Goal: Task Accomplishment & Management: Manage account settings

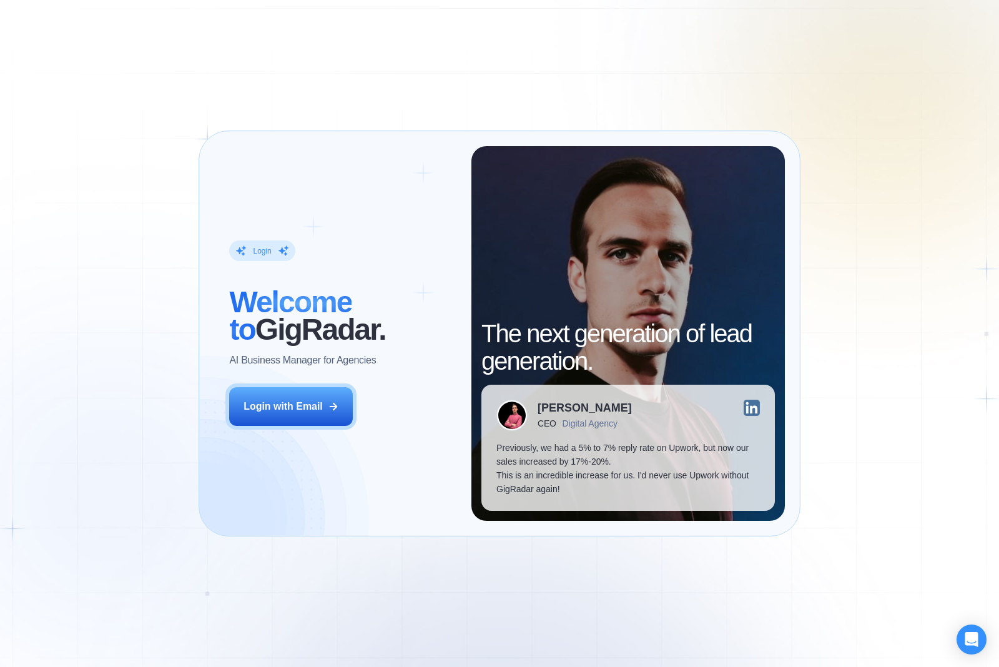
click at [269, 394] on button "Login with Email" at bounding box center [291, 406] width 124 height 39
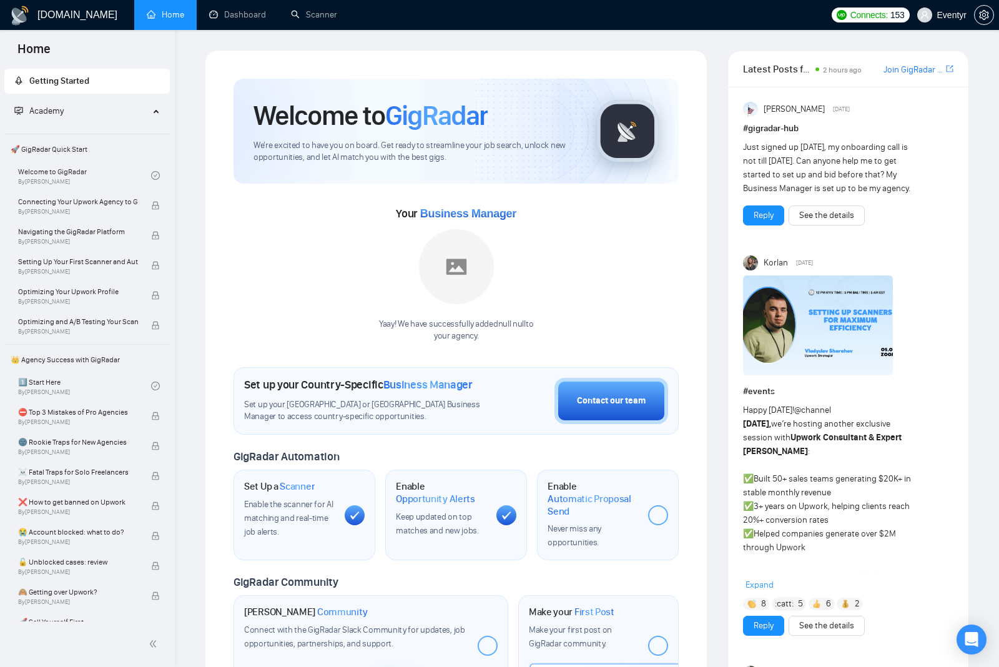
click at [247, 12] on link "Dashboard" at bounding box center [237, 14] width 57 height 11
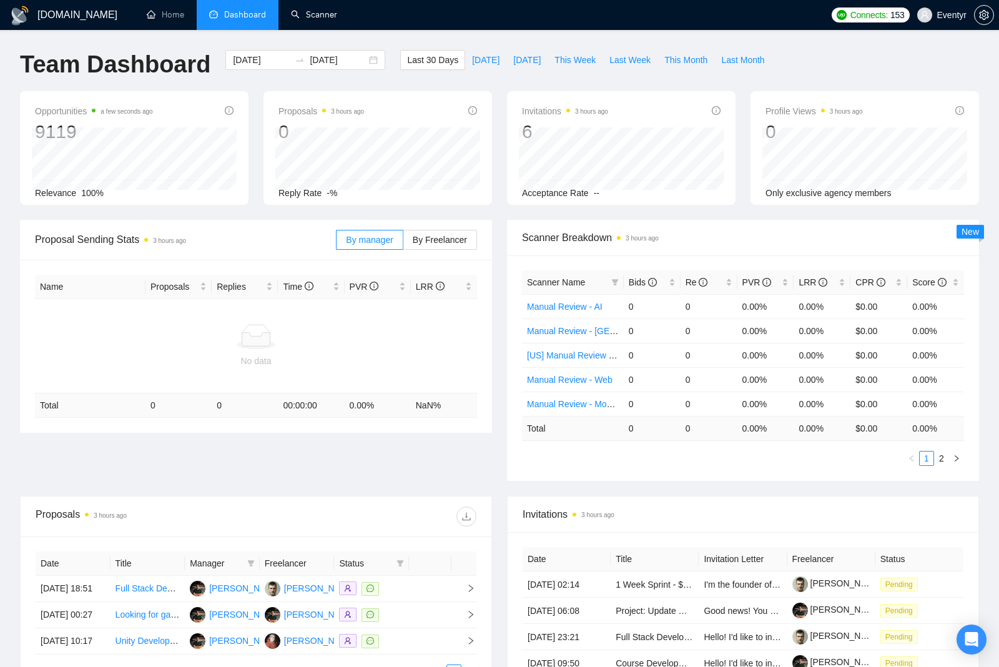
click at [307, 20] on link "Scanner" at bounding box center [314, 14] width 46 height 11
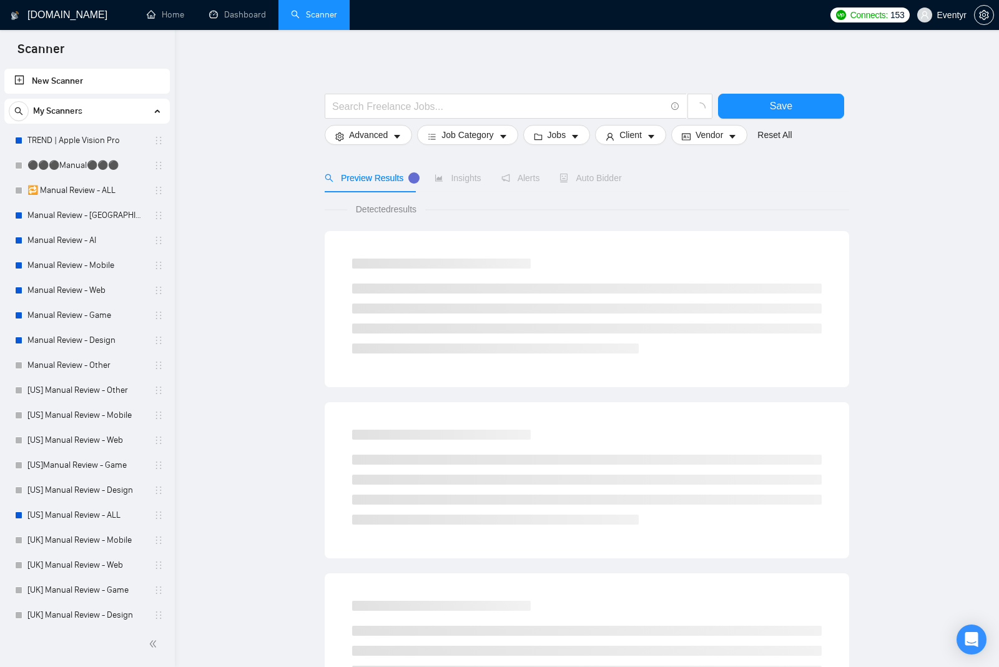
click at [76, 252] on link "Manual Review - AI" at bounding box center [86, 240] width 119 height 25
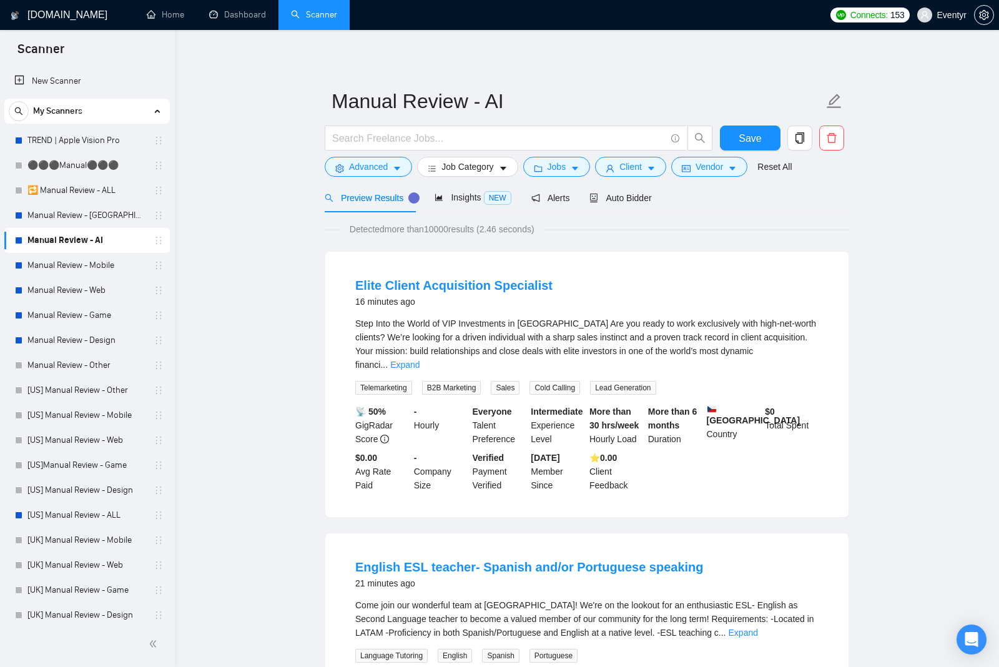
click at [352, 169] on span "Advanced" at bounding box center [368, 167] width 39 height 14
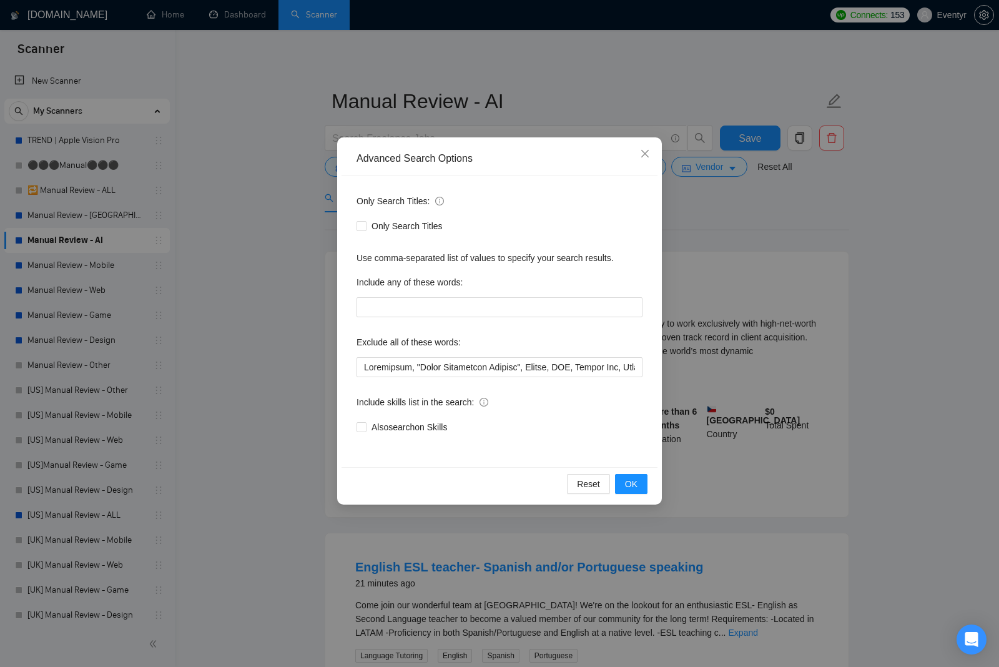
click at [287, 425] on div "Advanced Search Options Only Search Titles: Only Search Titles Use comma-separa…" at bounding box center [499, 333] width 999 height 667
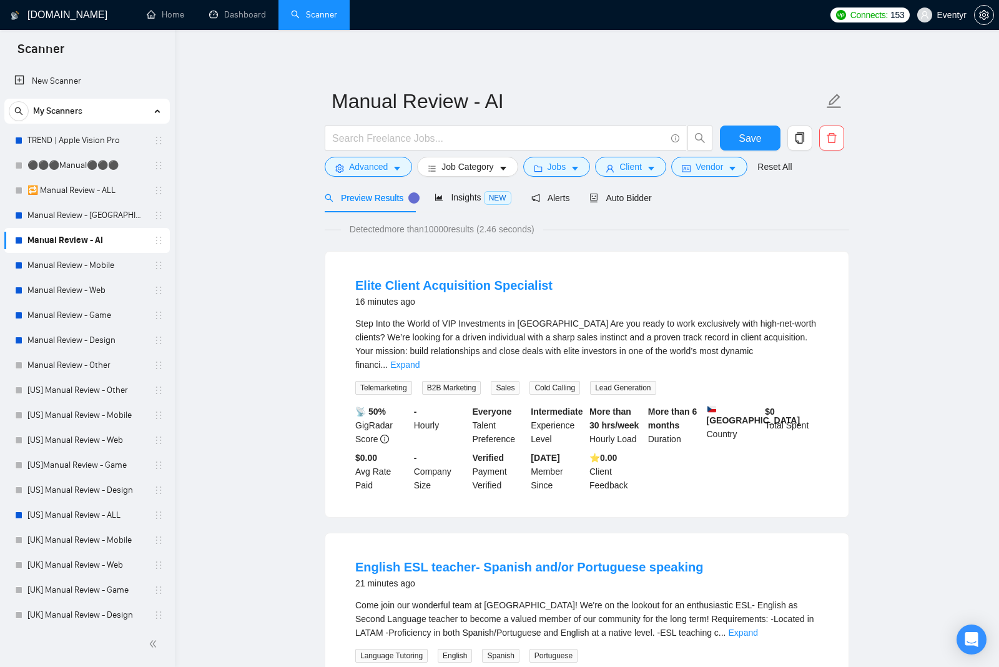
click at [483, 162] on span "Job Category" at bounding box center [468, 167] width 52 height 14
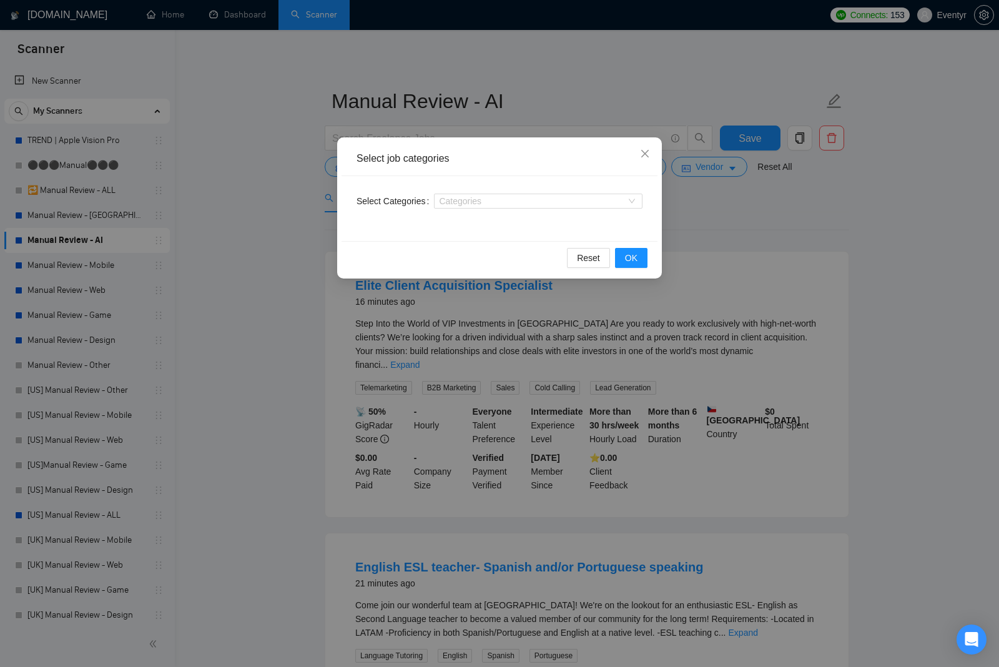
click at [274, 421] on div "Select job categories Select Categories Categories Reset OK" at bounding box center [499, 333] width 999 height 667
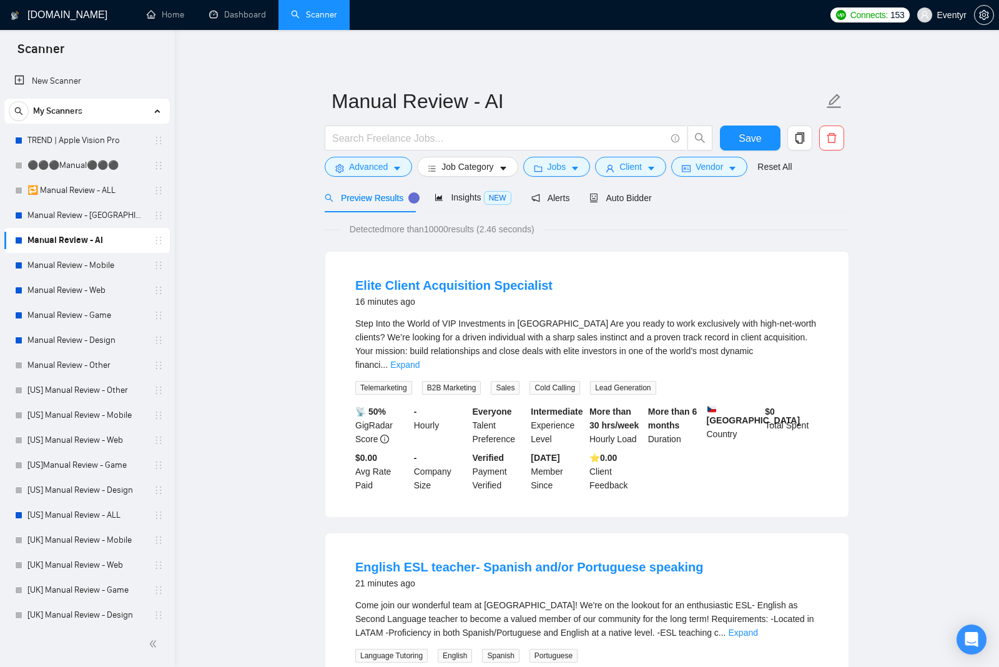
click at [477, 169] on span "Job Category" at bounding box center [468, 167] width 52 height 14
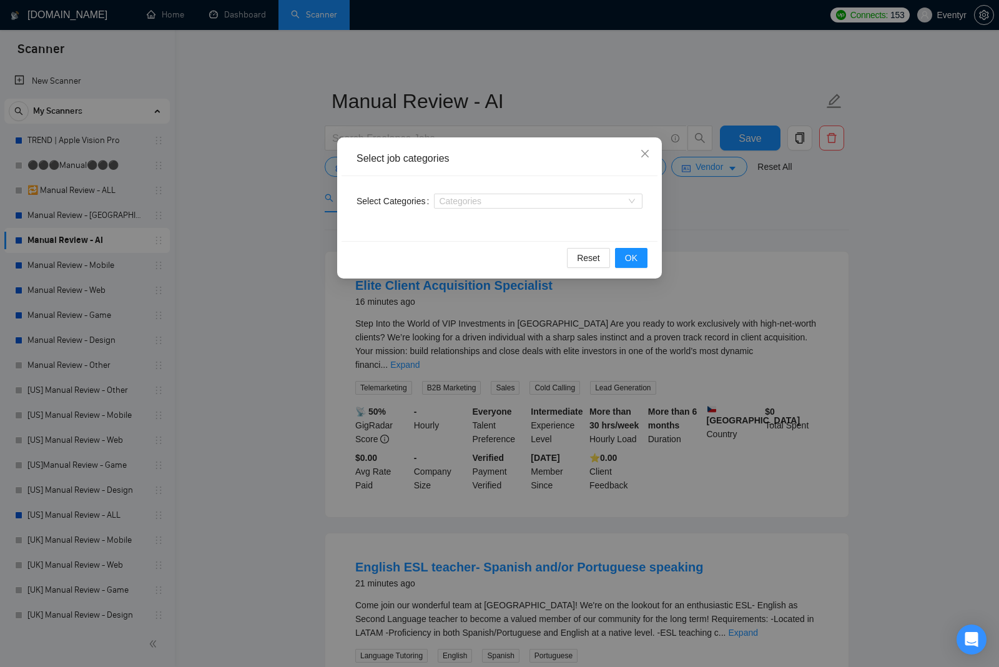
click at [244, 383] on div "Select job categories Select Categories Categories Reset OK" at bounding box center [499, 333] width 999 height 667
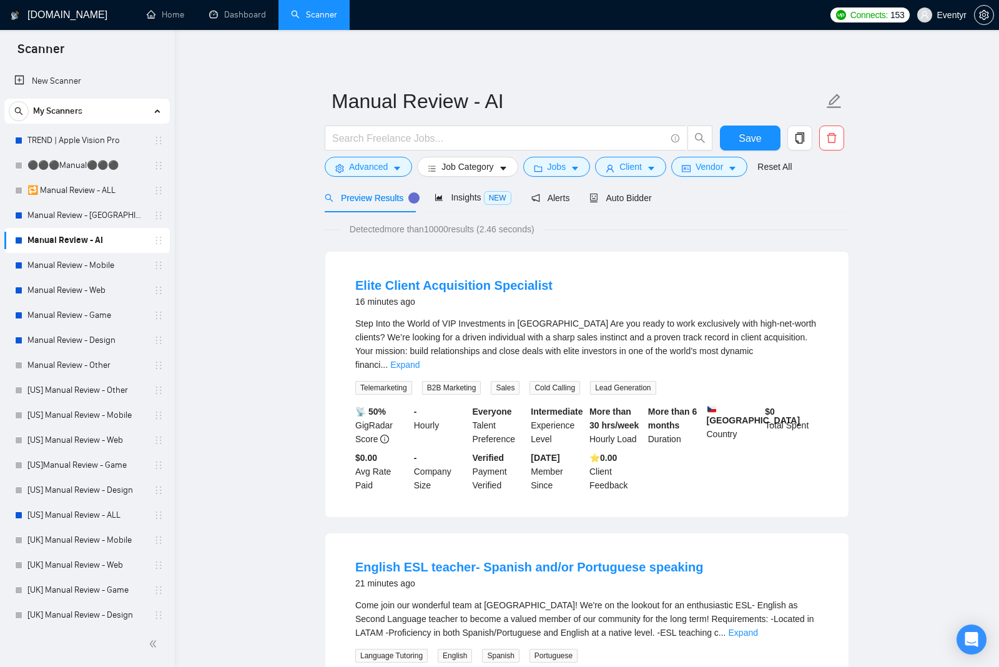
click at [500, 165] on button "Job Category" at bounding box center [467, 167] width 101 height 20
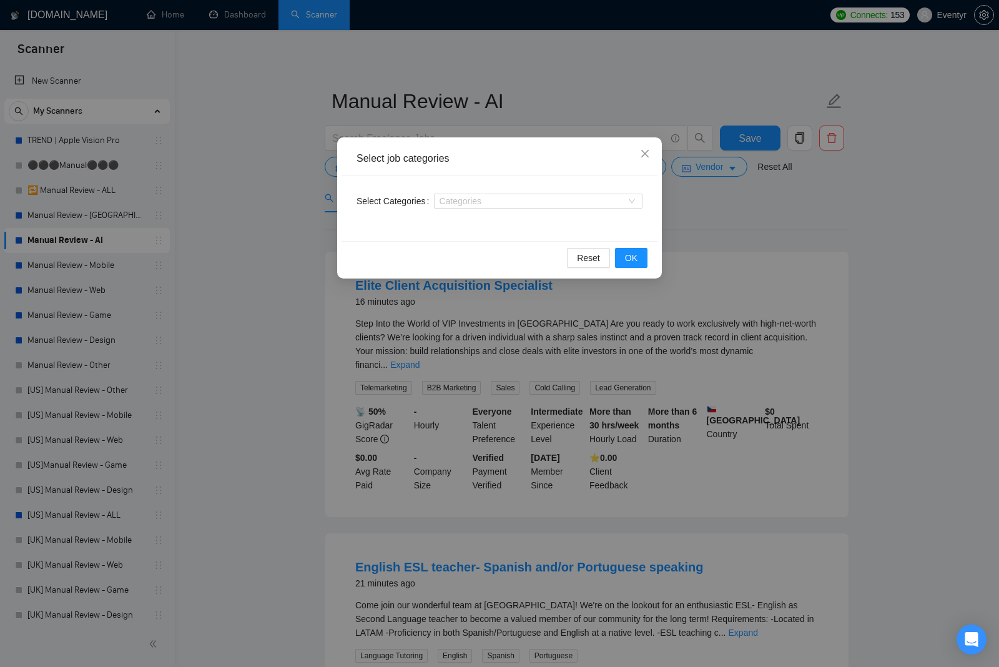
click at [727, 204] on div "Select job categories Select Categories Categories Reset OK" at bounding box center [499, 333] width 999 height 667
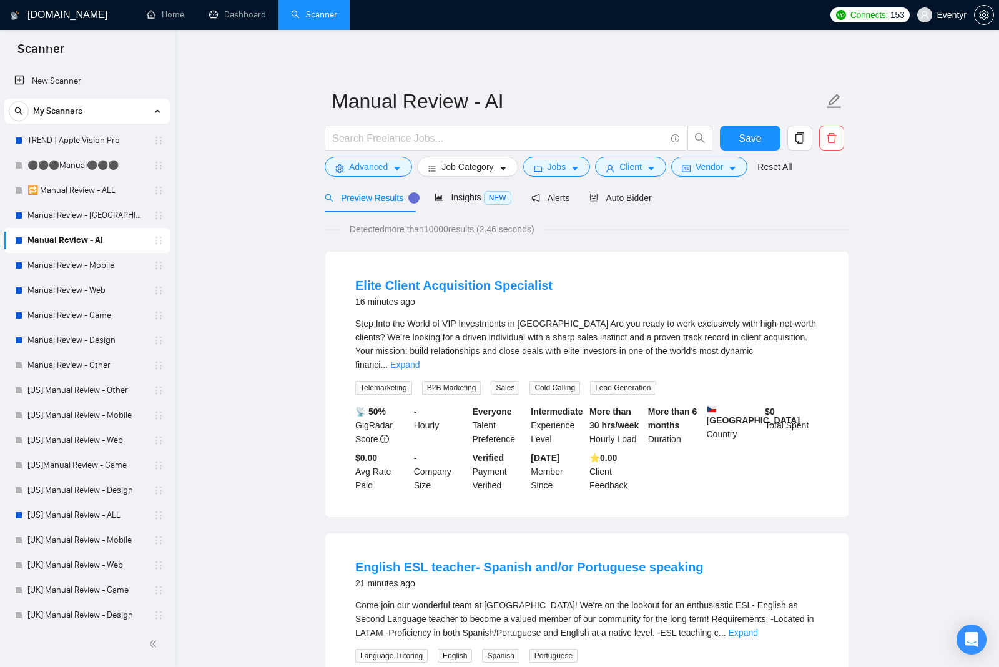
click at [485, 169] on span "Job Category" at bounding box center [468, 167] width 52 height 14
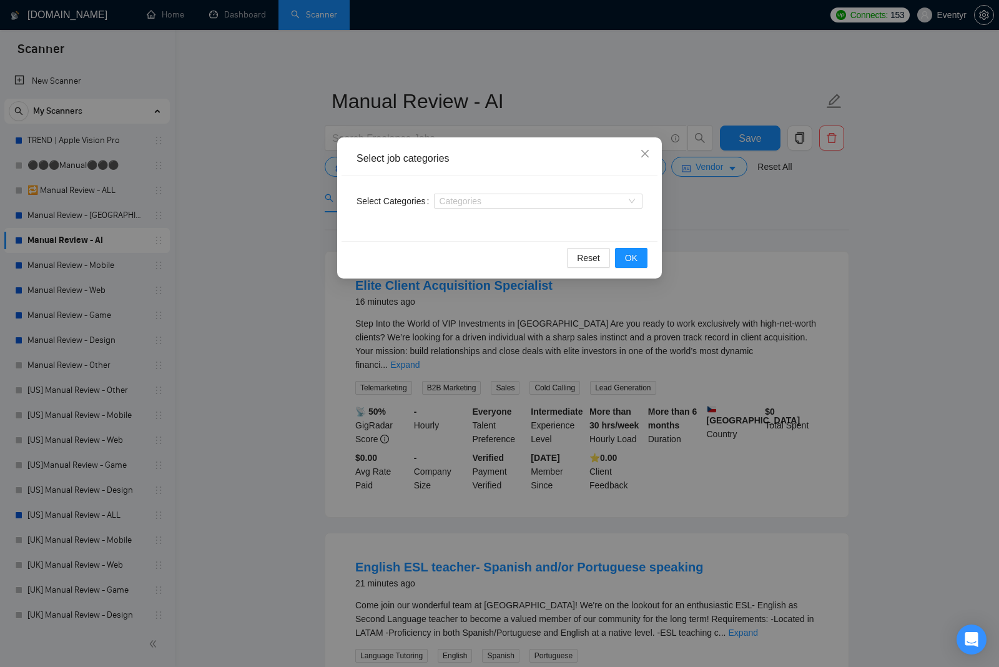
click at [585, 206] on div "Categories" at bounding box center [538, 201] width 209 height 15
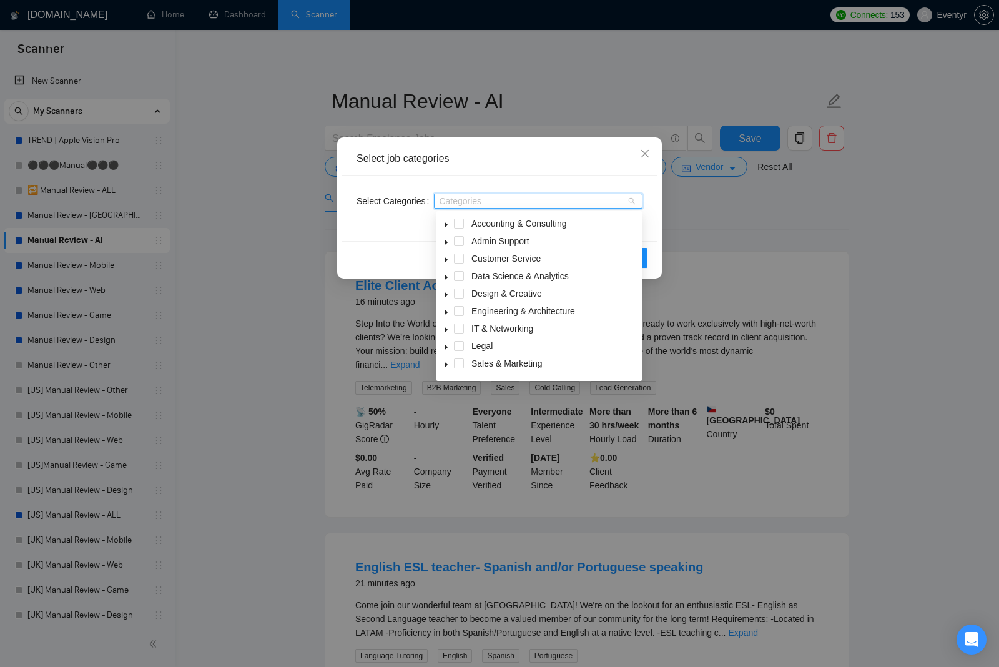
type input "S"
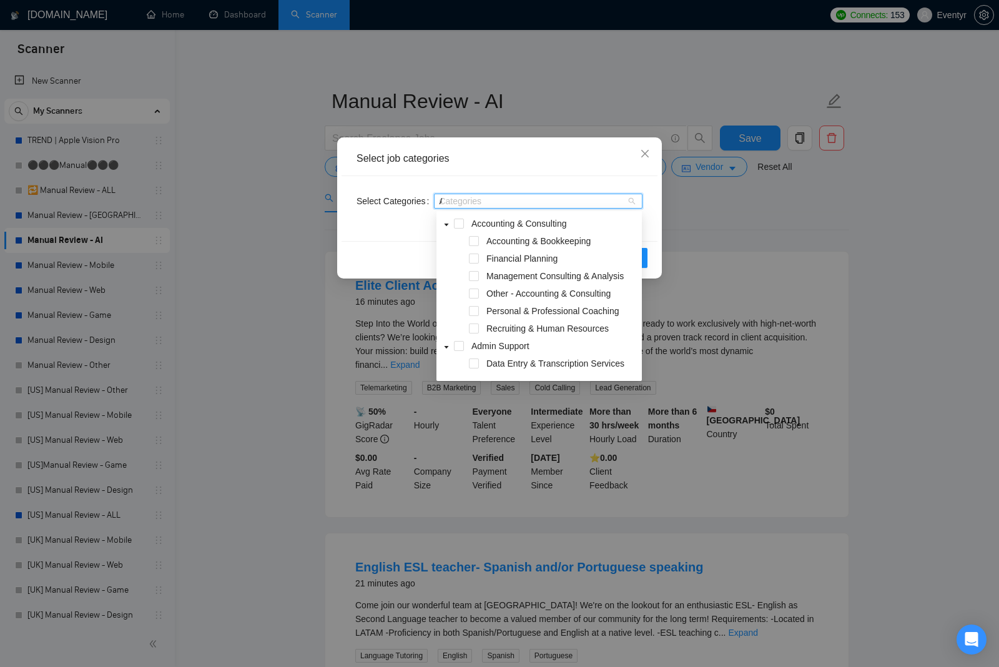
type input "Ai"
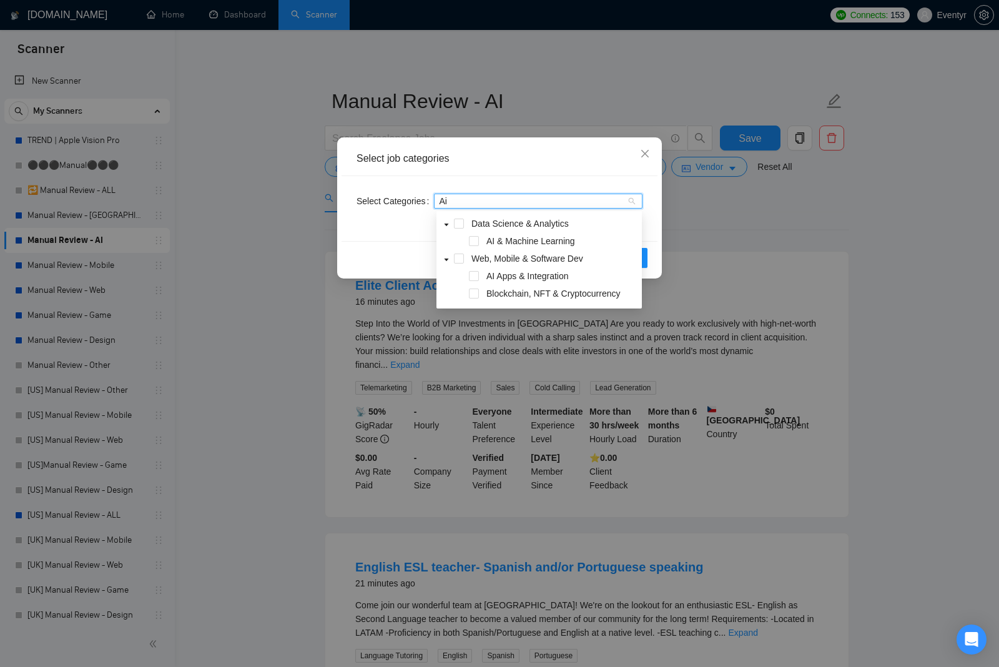
click at [536, 238] on span "AI & Machine Learning" at bounding box center [530, 241] width 89 height 10
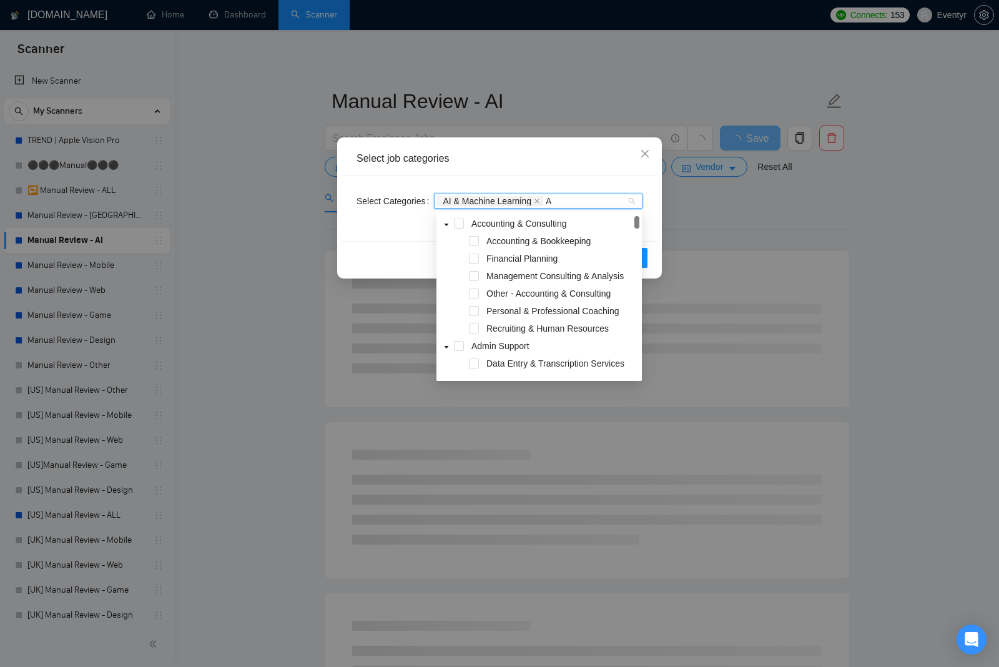
type input "Ai"
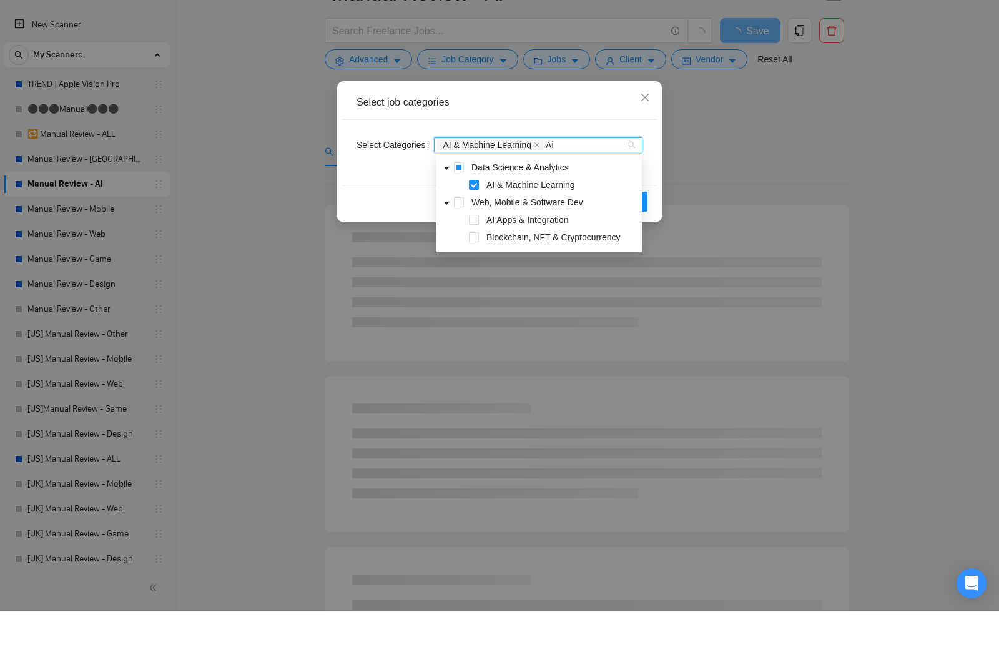
click at [545, 271] on span "AI Apps & Integration" at bounding box center [527, 276] width 82 height 10
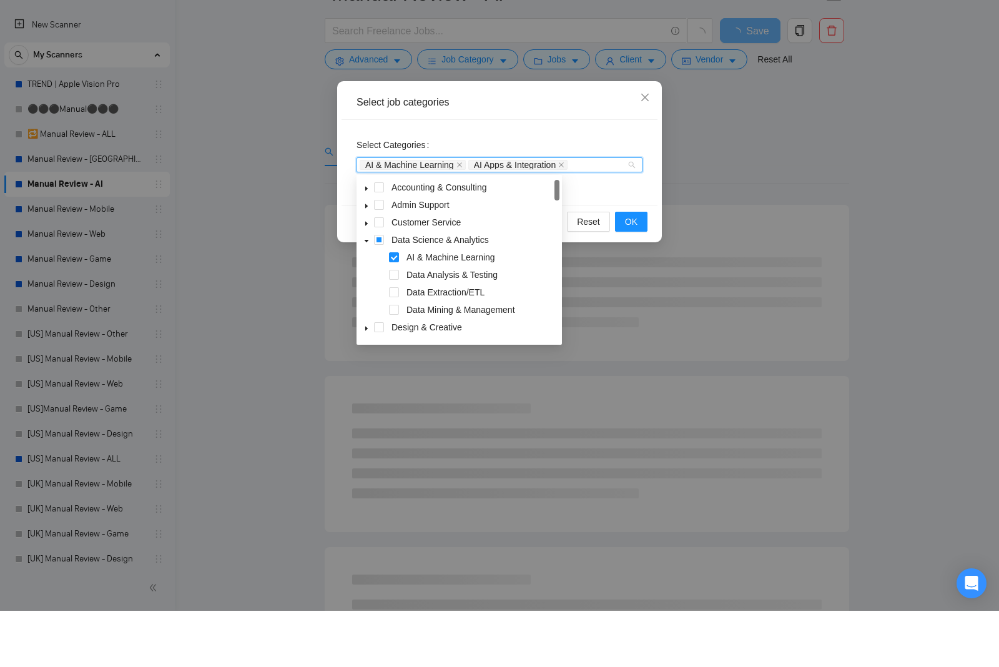
click at [638, 268] on button "OK" at bounding box center [631, 278] width 32 height 20
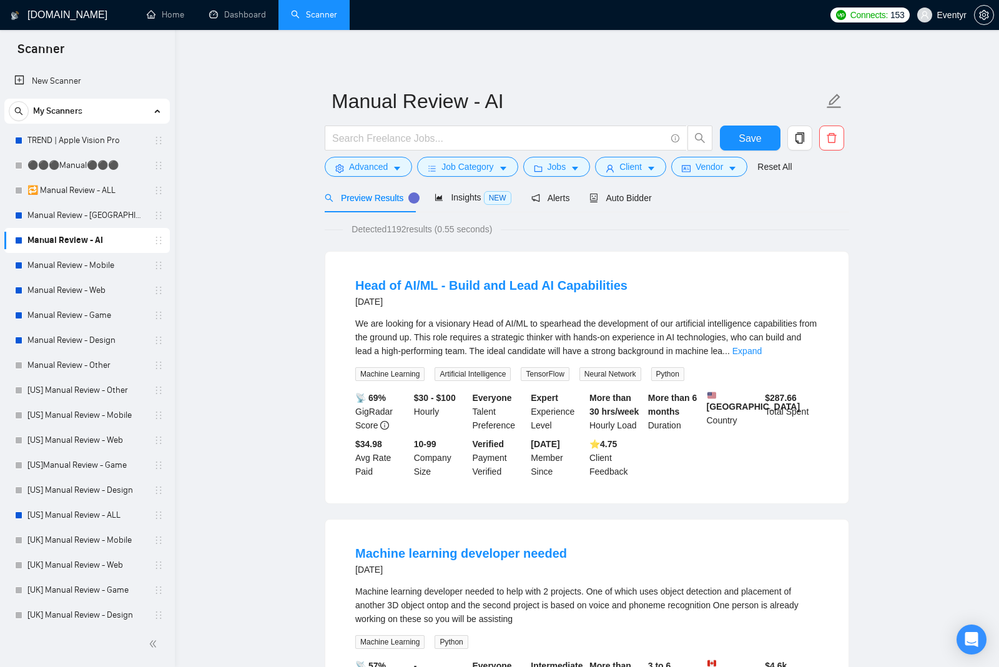
click at [559, 173] on span "Jobs" at bounding box center [557, 167] width 19 height 14
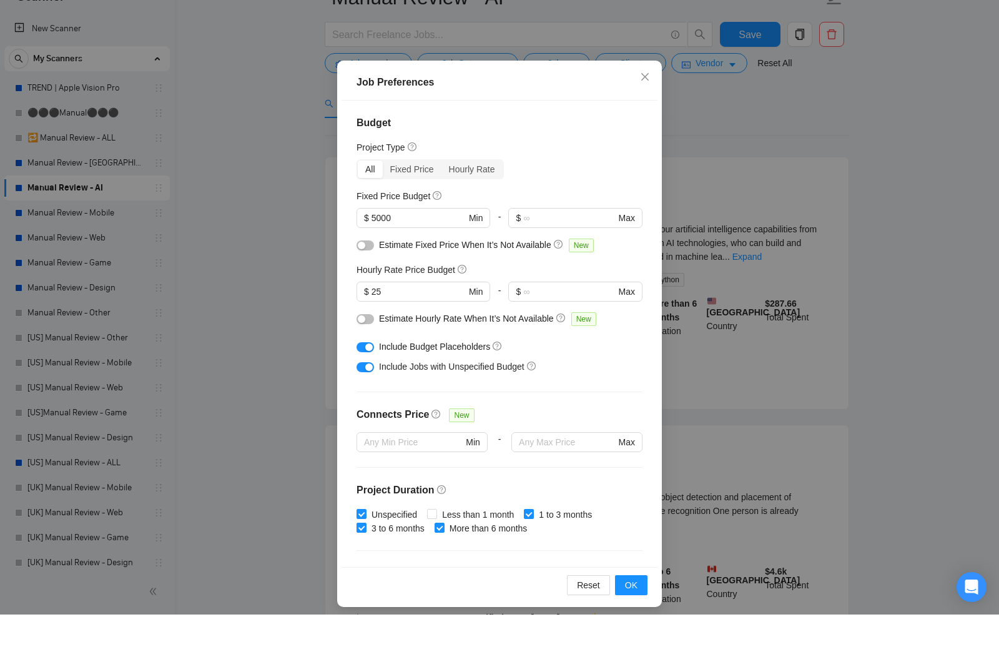
scroll to position [54, 0]
click at [231, 448] on div "Job Preferences Budget Project Type All Fixed Price Hourly Rate Fixed Price Bud…" at bounding box center [499, 333] width 999 height 667
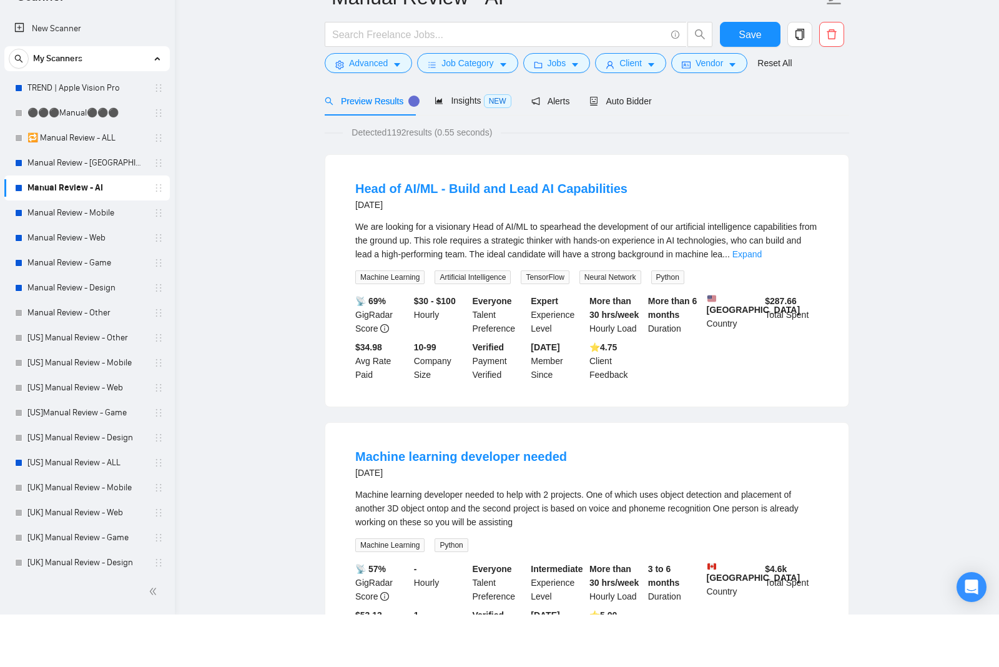
scroll to position [0, 0]
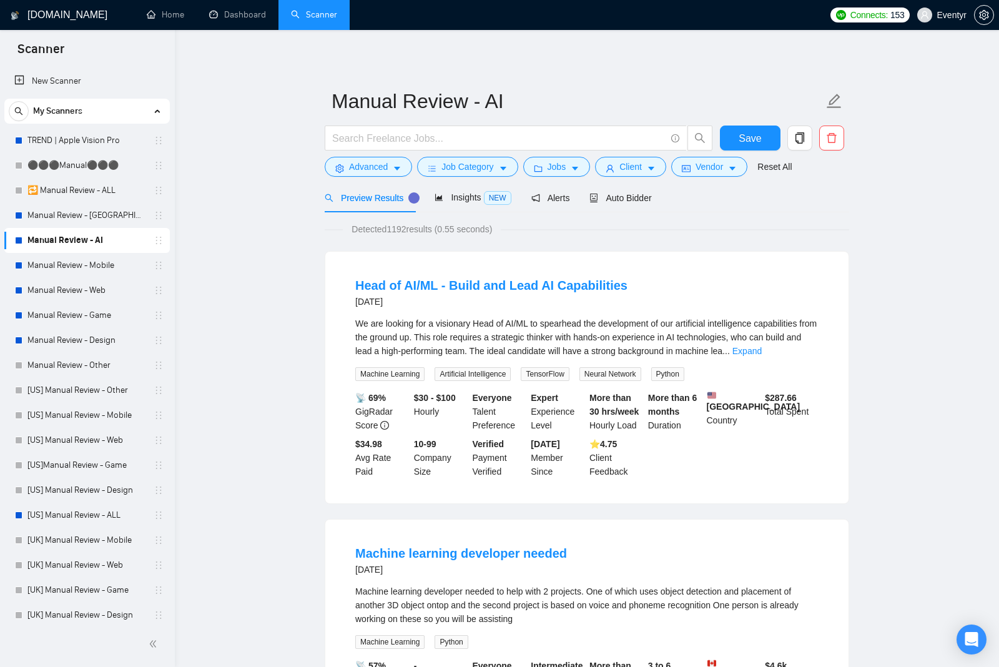
click at [575, 174] on button "Jobs" at bounding box center [556, 167] width 67 height 20
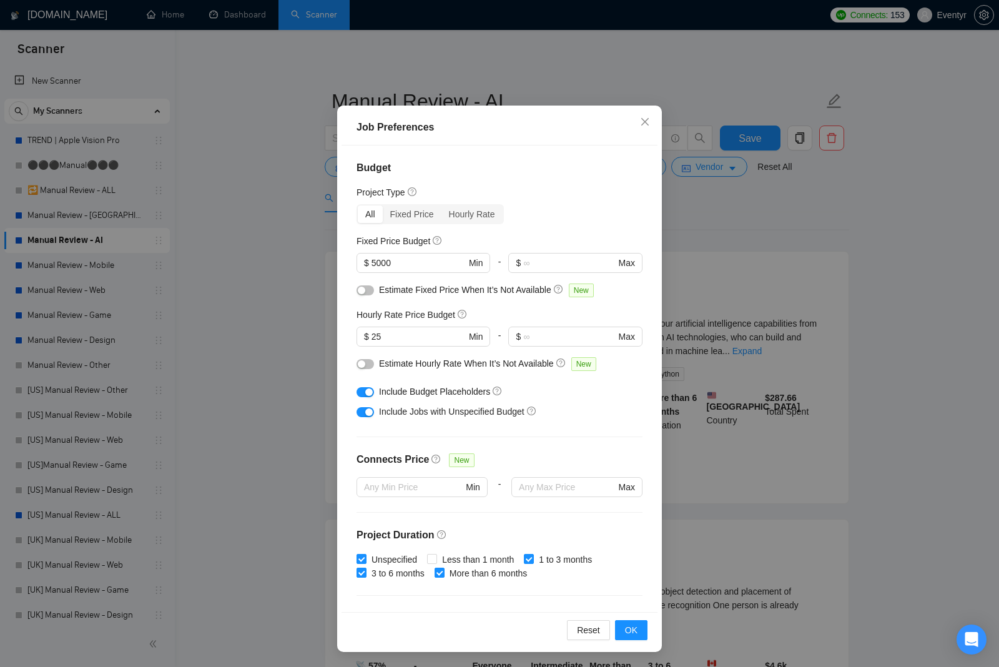
click at [247, 465] on div "Job Preferences Budget Project Type All Fixed Price Hourly Rate Fixed Price Bud…" at bounding box center [499, 333] width 999 height 667
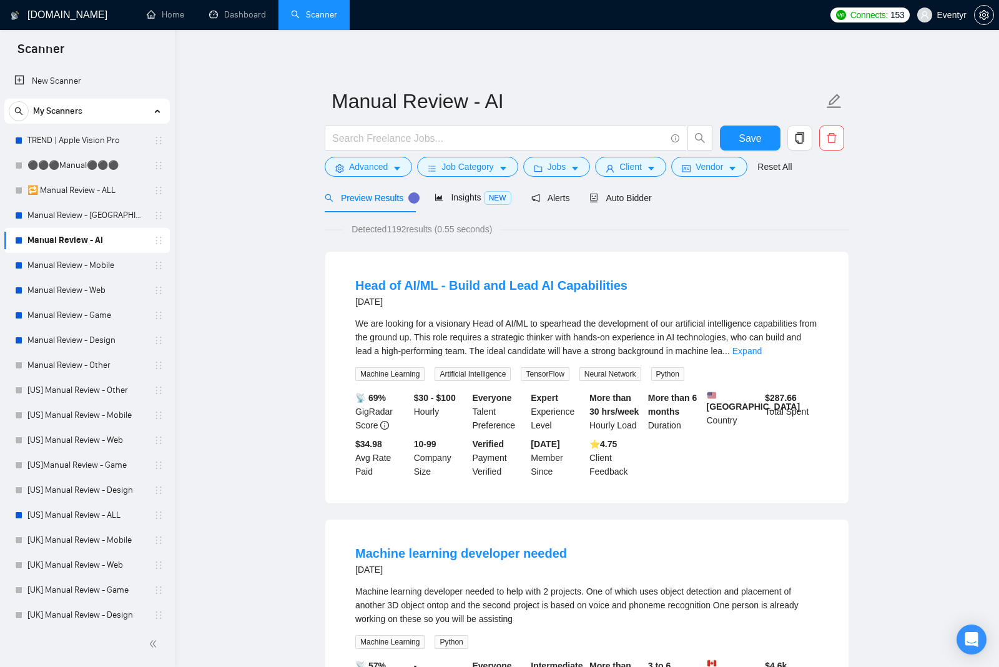
click at [630, 176] on button "Client" at bounding box center [630, 167] width 71 height 20
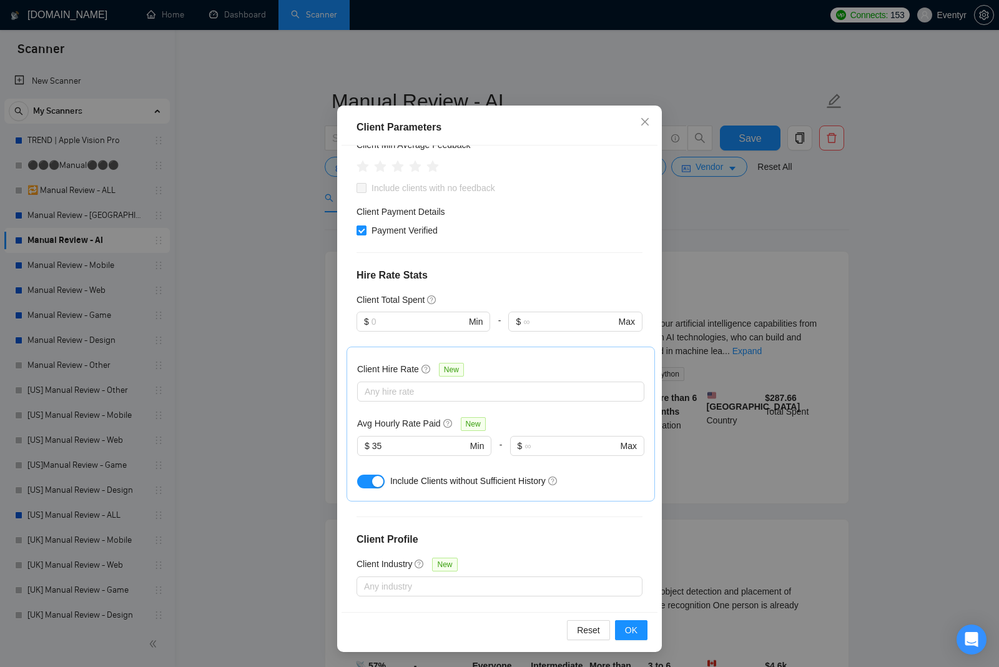
scroll to position [347, 0]
click at [262, 427] on div "Client Parameters Client Location Include Client Countries United States Canada…" at bounding box center [499, 333] width 999 height 667
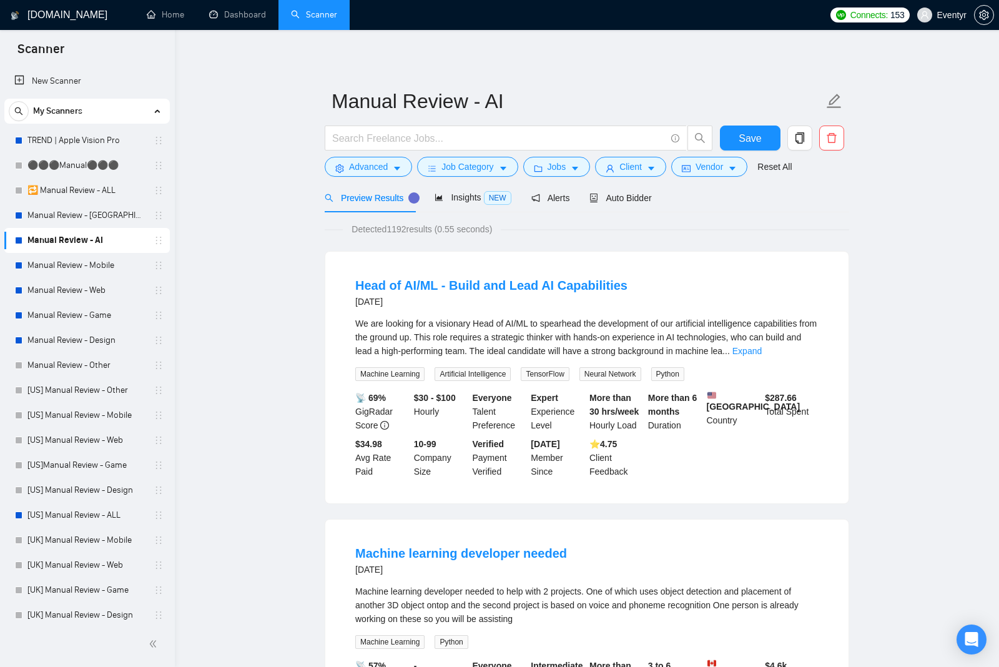
scroll to position [0, 0]
click at [716, 167] on span "Vendor" at bounding box center [709, 167] width 27 height 14
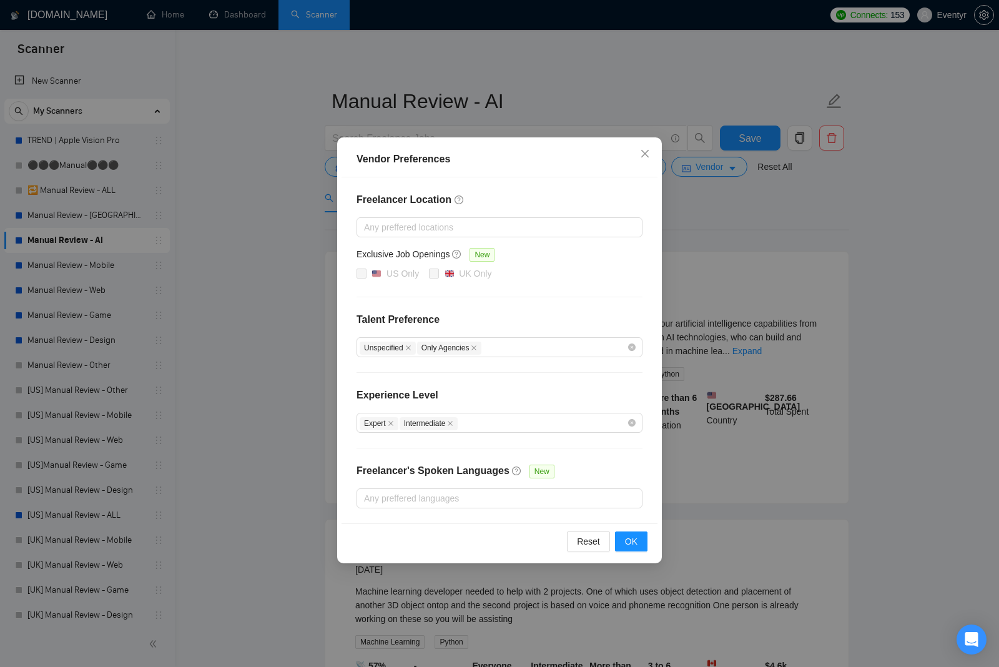
click at [273, 500] on div "Vendor Preferences Freelancer Location Any preffered locations Exclusive Job Op…" at bounding box center [499, 333] width 999 height 667
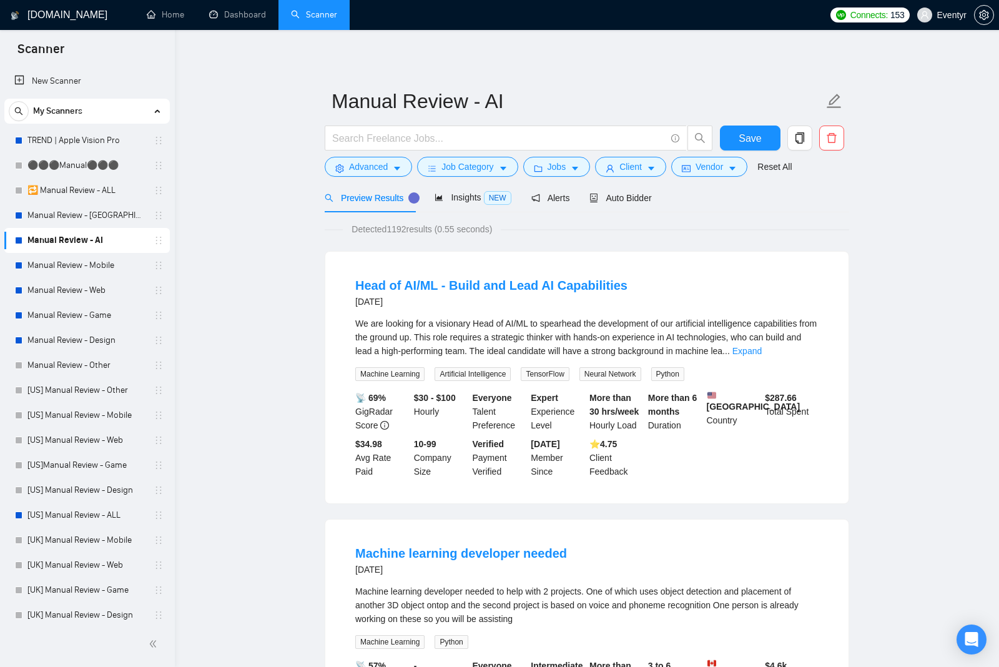
click at [628, 162] on span "Client" at bounding box center [631, 167] width 22 height 14
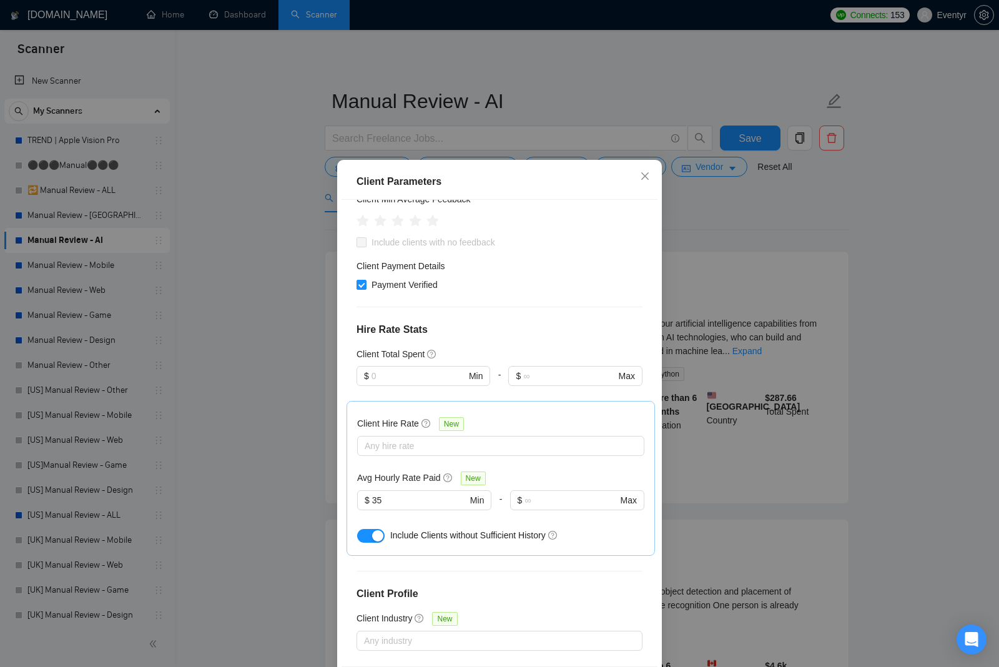
click at [254, 496] on div "Client Parameters Client Location Include Client Countries United States Canada…" at bounding box center [499, 333] width 999 height 667
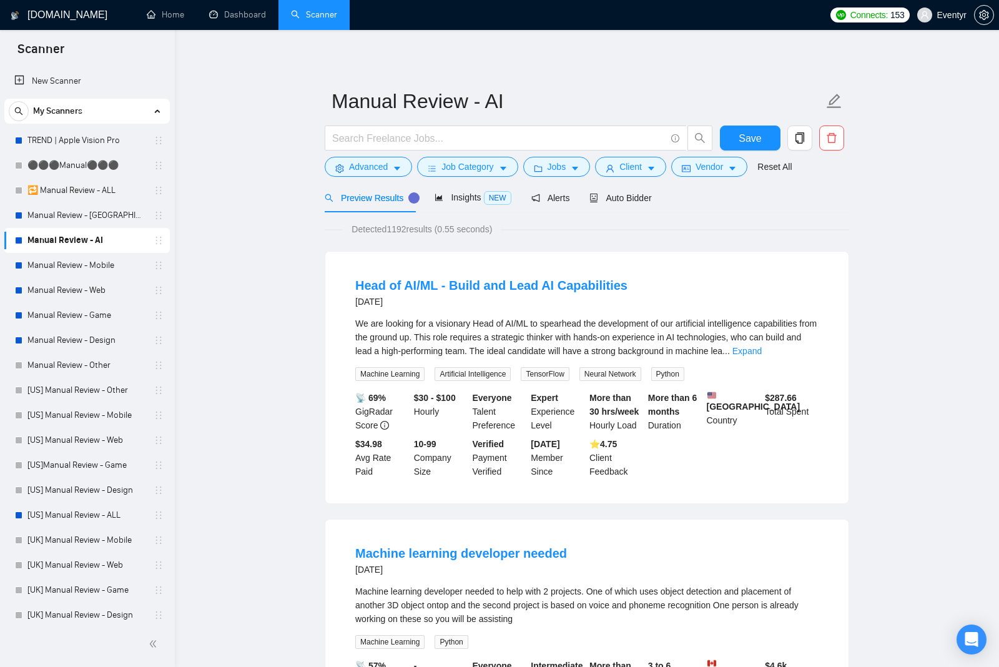
click at [556, 174] on button "Jobs" at bounding box center [556, 167] width 67 height 20
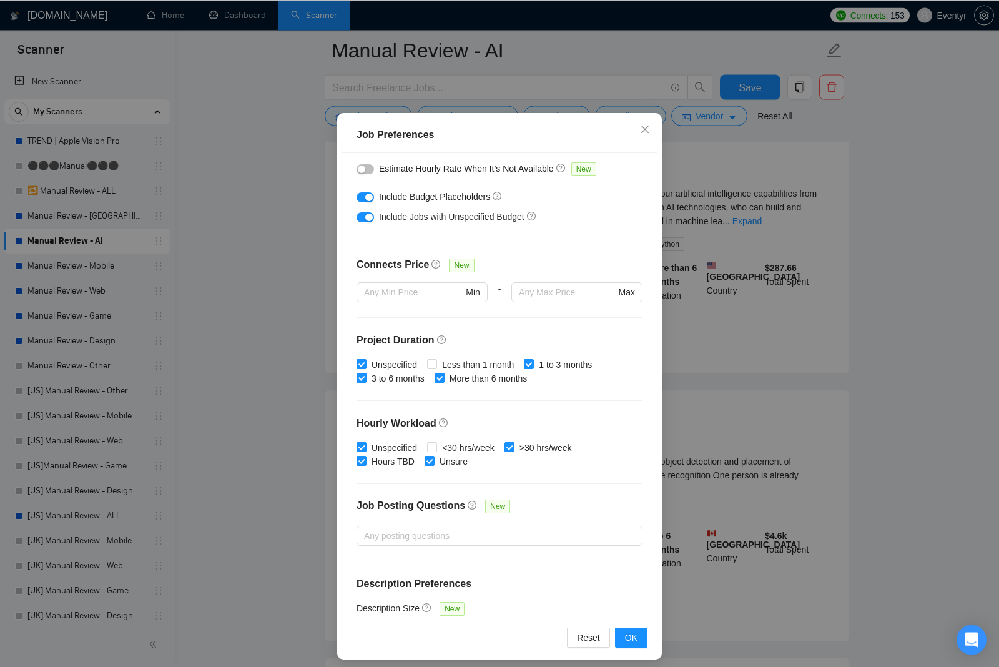
scroll to position [0, 0]
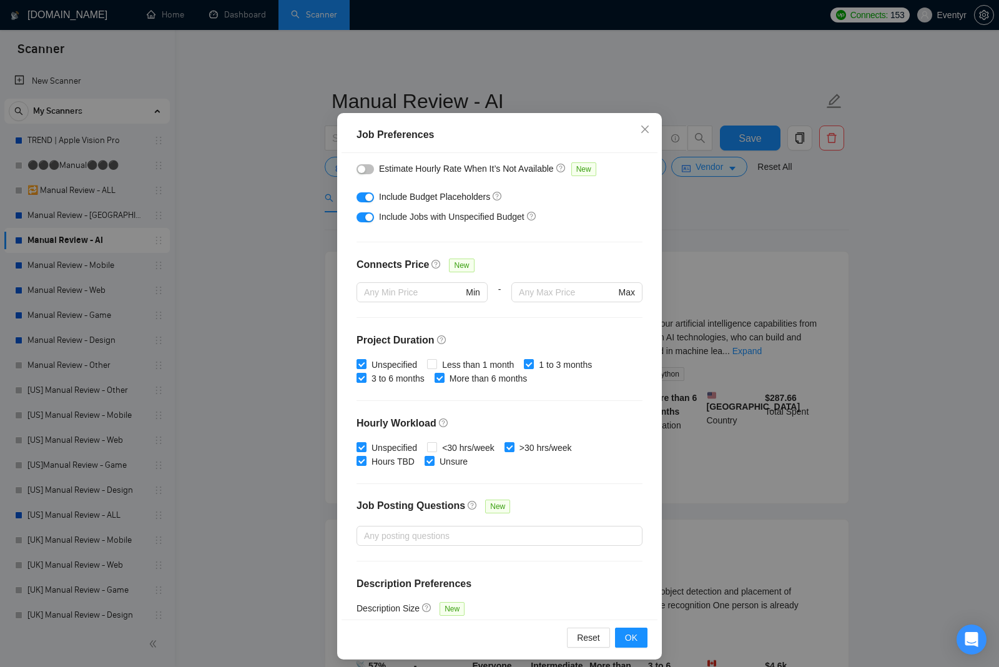
click at [644, 147] on span "Close" at bounding box center [645, 130] width 34 height 34
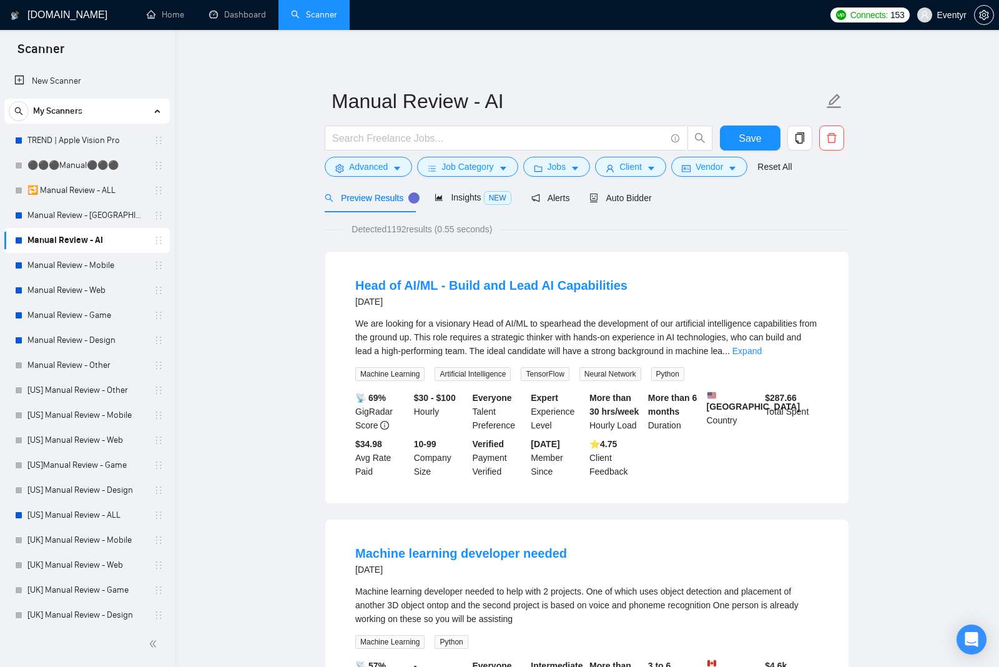
click at [716, 173] on span "Vendor" at bounding box center [709, 167] width 27 height 14
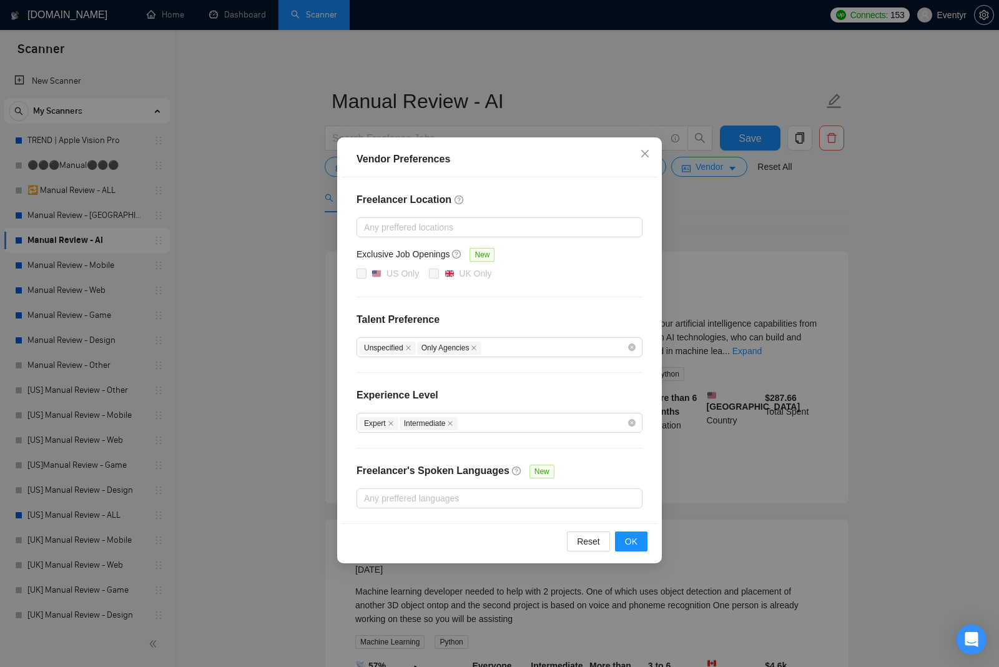
click at [765, 367] on div "Vendor Preferences Freelancer Location Any preffered locations Exclusive Job Op…" at bounding box center [499, 333] width 999 height 667
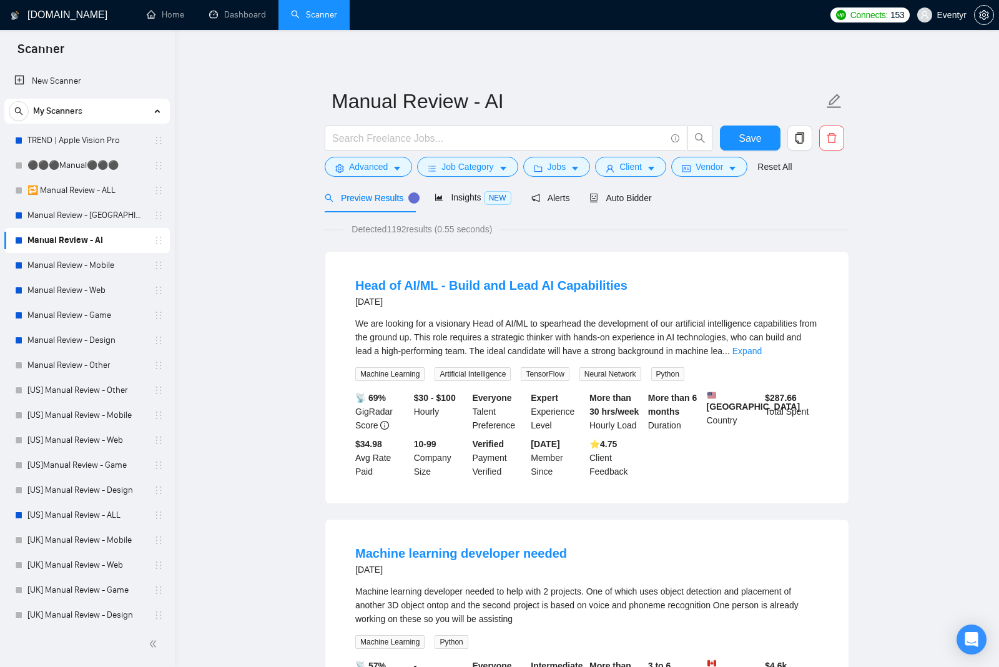
click at [639, 174] on span "Client" at bounding box center [631, 167] width 22 height 14
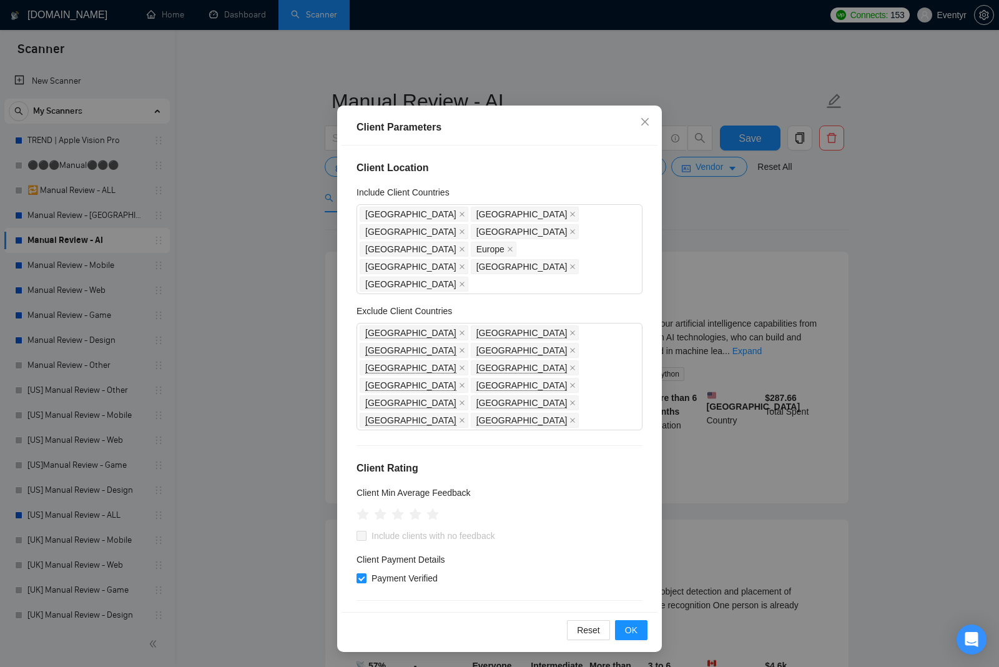
click at [755, 373] on div "Client Parameters Client Location Include Client Countries United States Canada…" at bounding box center [499, 333] width 999 height 667
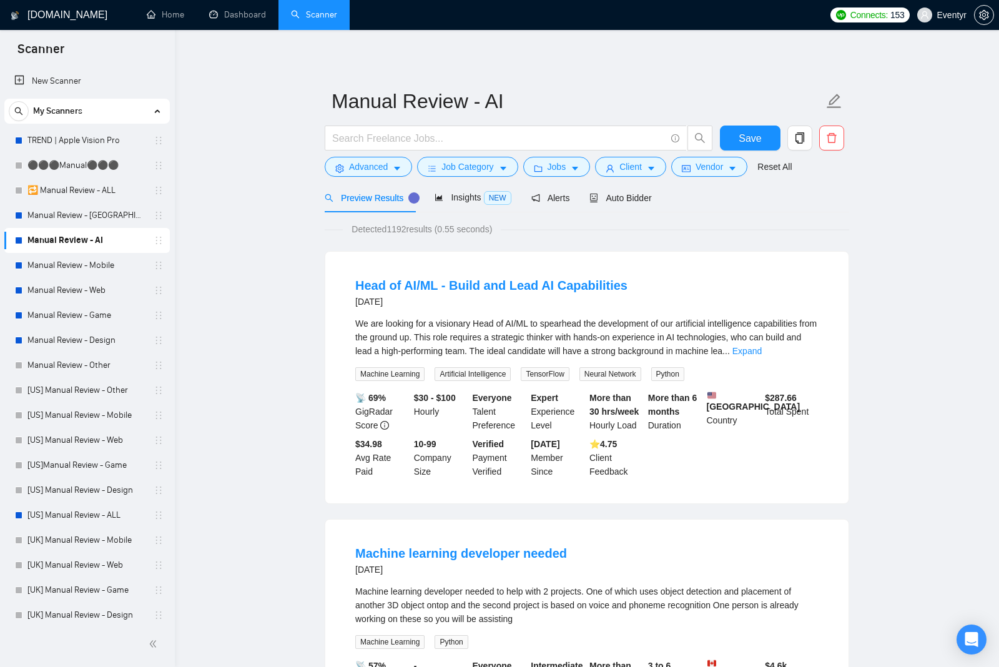
click at [493, 161] on span "Job Category" at bounding box center [468, 167] width 52 height 14
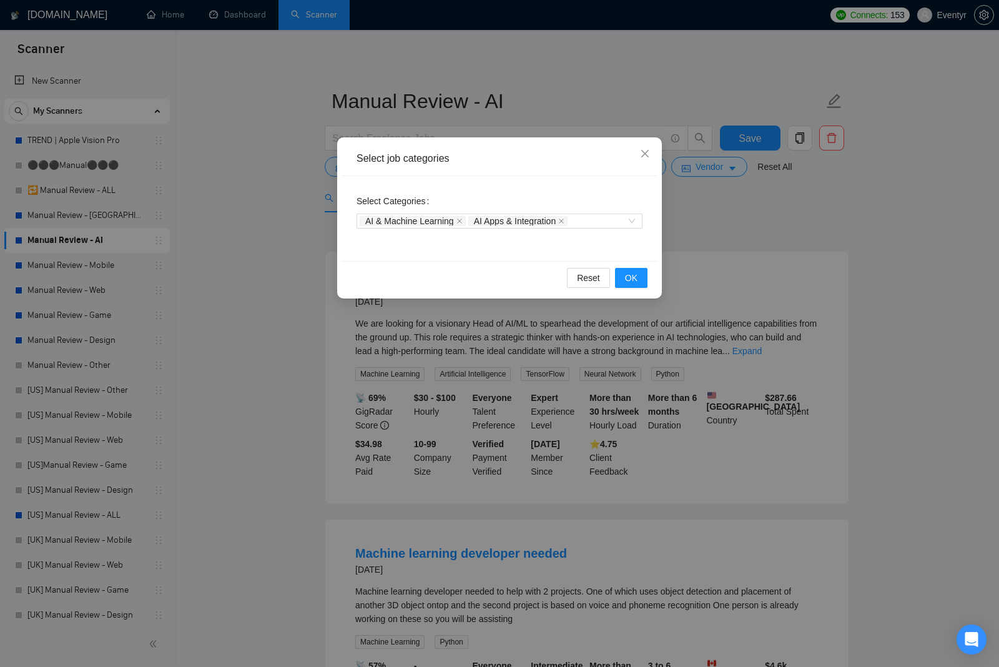
click at [660, 144] on span "Close" at bounding box center [645, 154] width 34 height 34
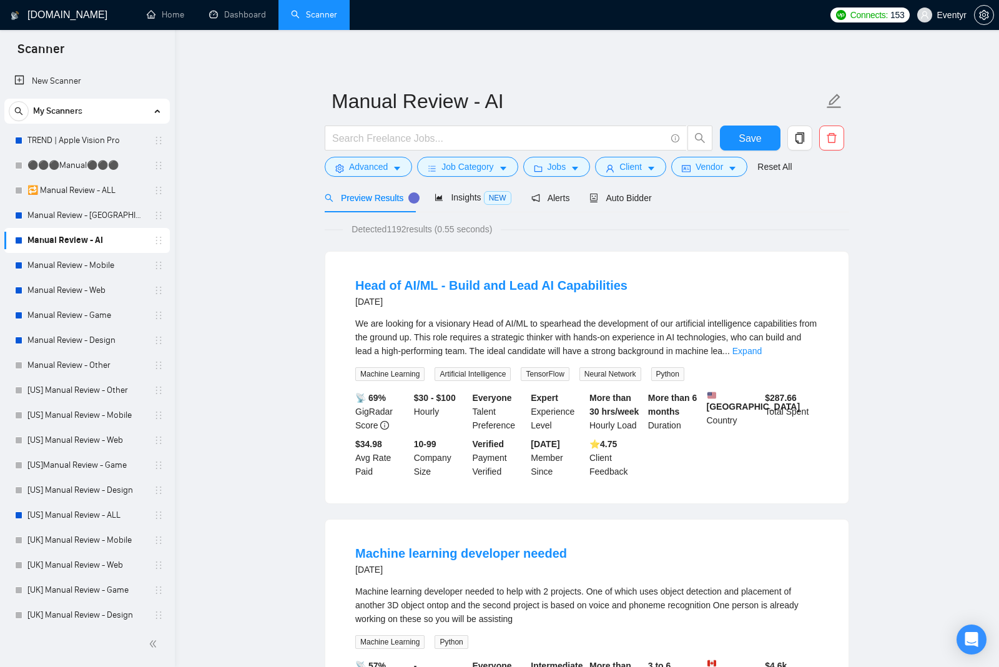
click at [552, 170] on span "Jobs" at bounding box center [557, 167] width 19 height 14
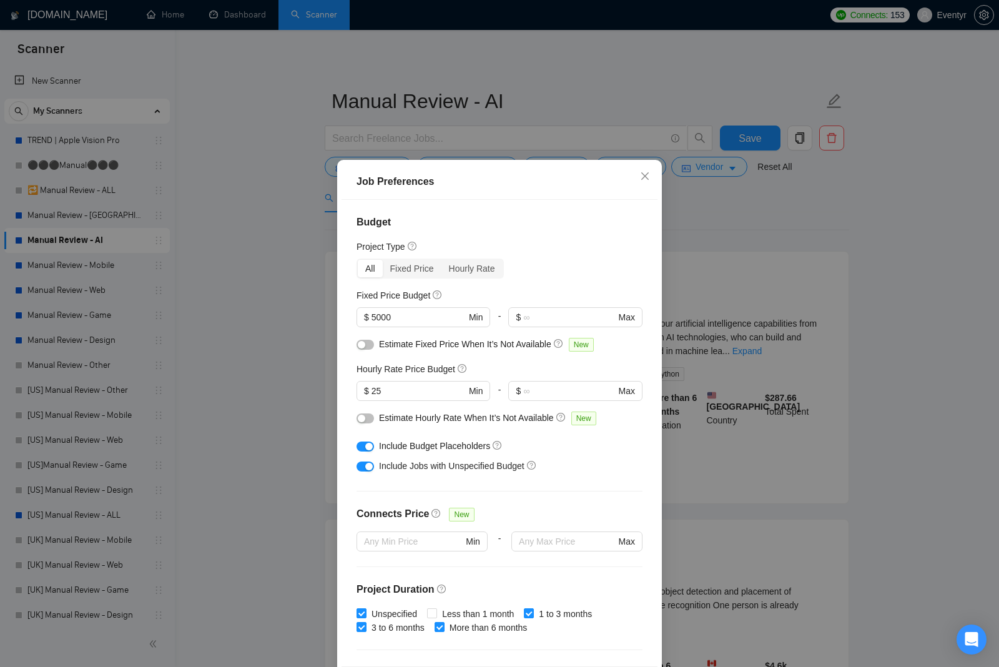
click at [649, 181] on icon "close" at bounding box center [645, 176] width 10 height 10
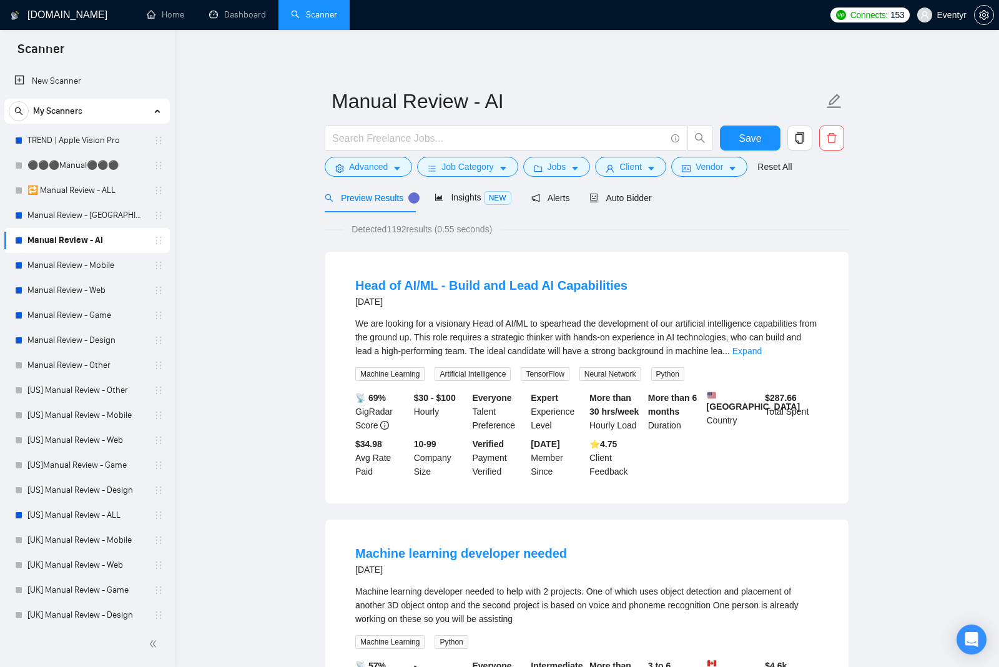
click at [81, 212] on link "Manual Review - [GEOGRAPHIC_DATA] & [GEOGRAPHIC_DATA]" at bounding box center [86, 215] width 119 height 25
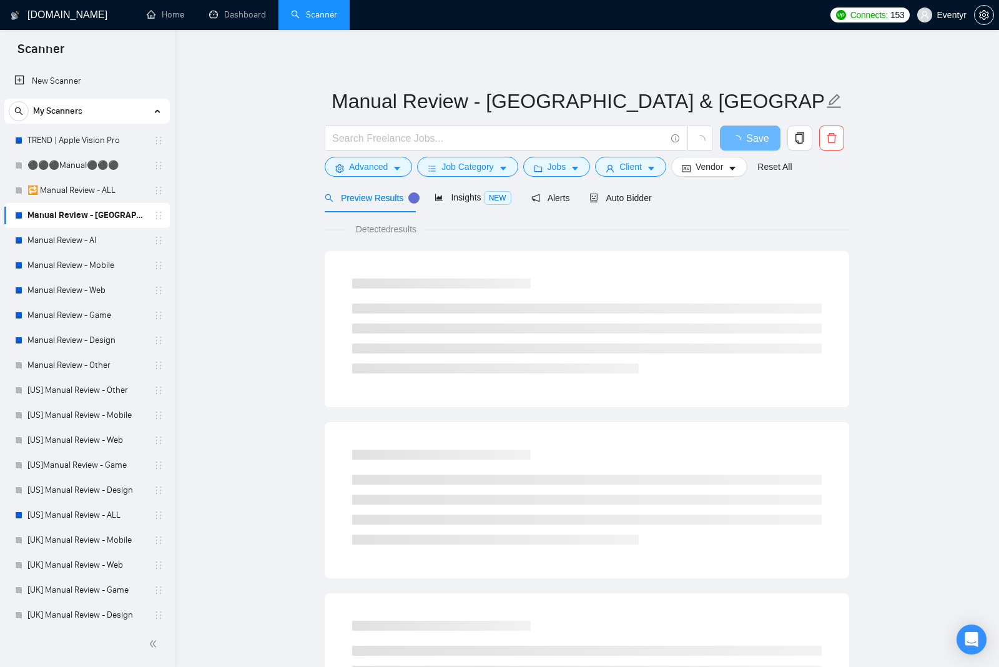
click at [439, 161] on button "Job Category" at bounding box center [467, 167] width 101 height 20
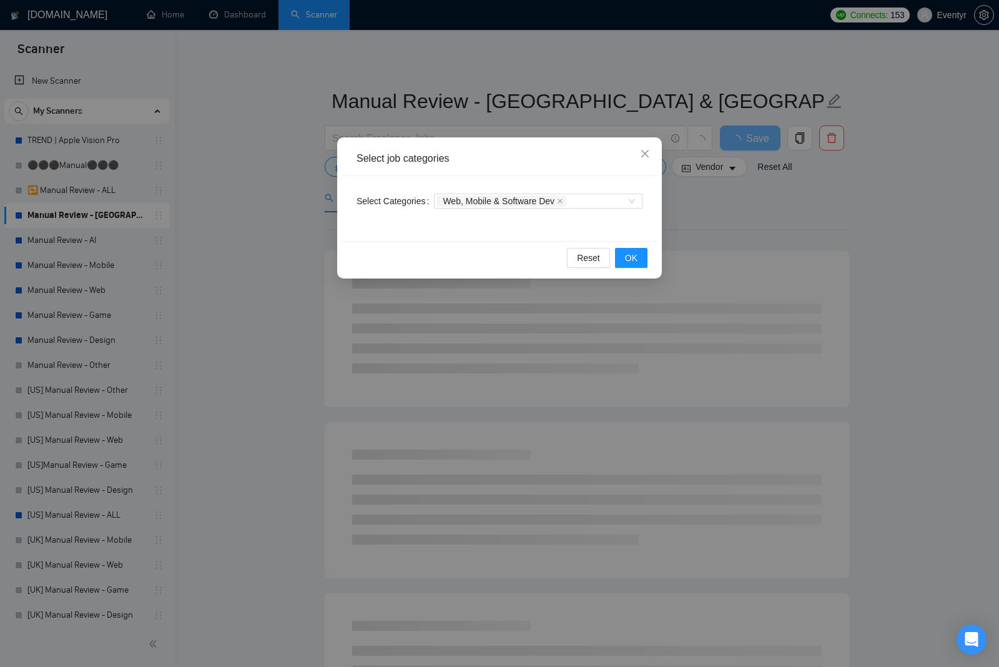
click at [231, 329] on div "Select job categories Select Categories Web, Mobile & Software Dev Reset OK" at bounding box center [499, 333] width 999 height 667
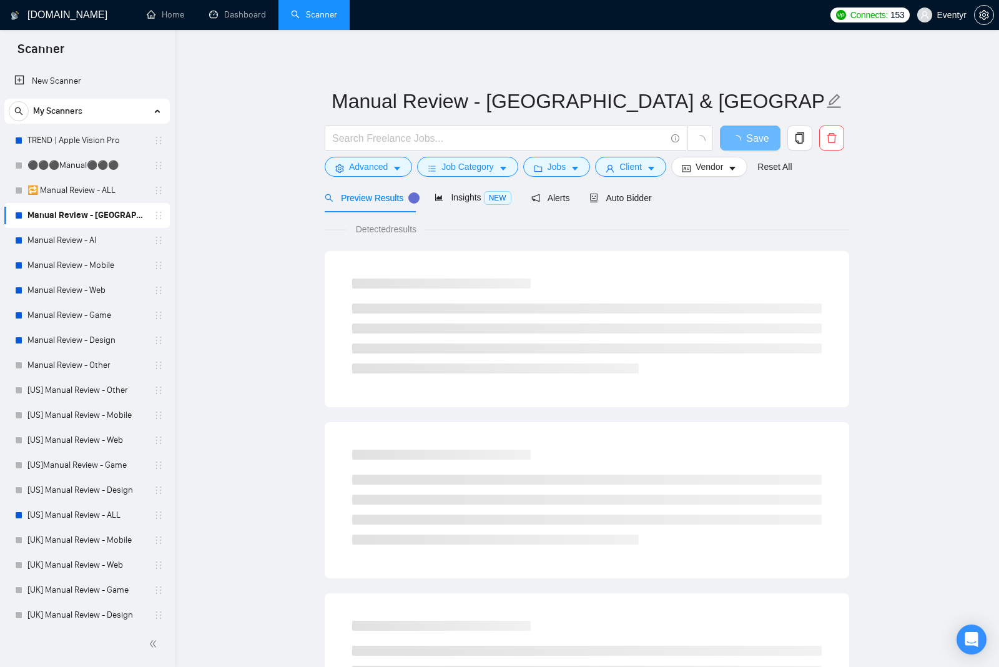
click at [62, 241] on link "Manual Review - AI" at bounding box center [86, 240] width 119 height 25
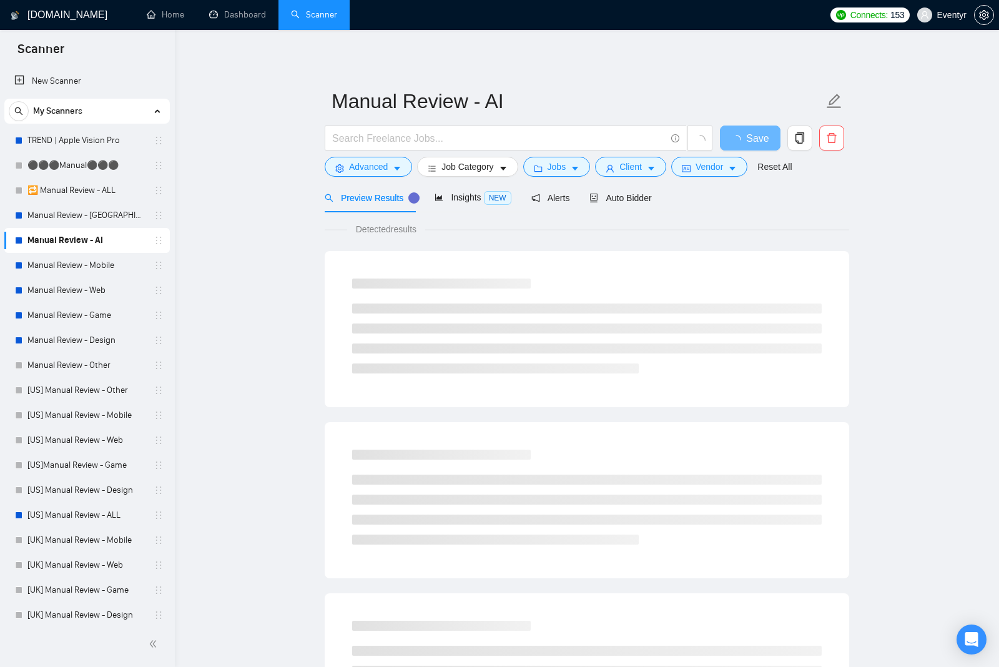
click at [66, 263] on link "Manual Review - Mobile" at bounding box center [86, 265] width 119 height 25
click at [63, 282] on link "Manual Review - Web" at bounding box center [86, 290] width 119 height 25
click at [67, 310] on link "Manual Review - Game" at bounding box center [86, 315] width 119 height 25
click at [67, 332] on link "Manual Review - Design" at bounding box center [86, 340] width 119 height 25
click at [67, 360] on link "Manual Review - Other" at bounding box center [86, 365] width 119 height 25
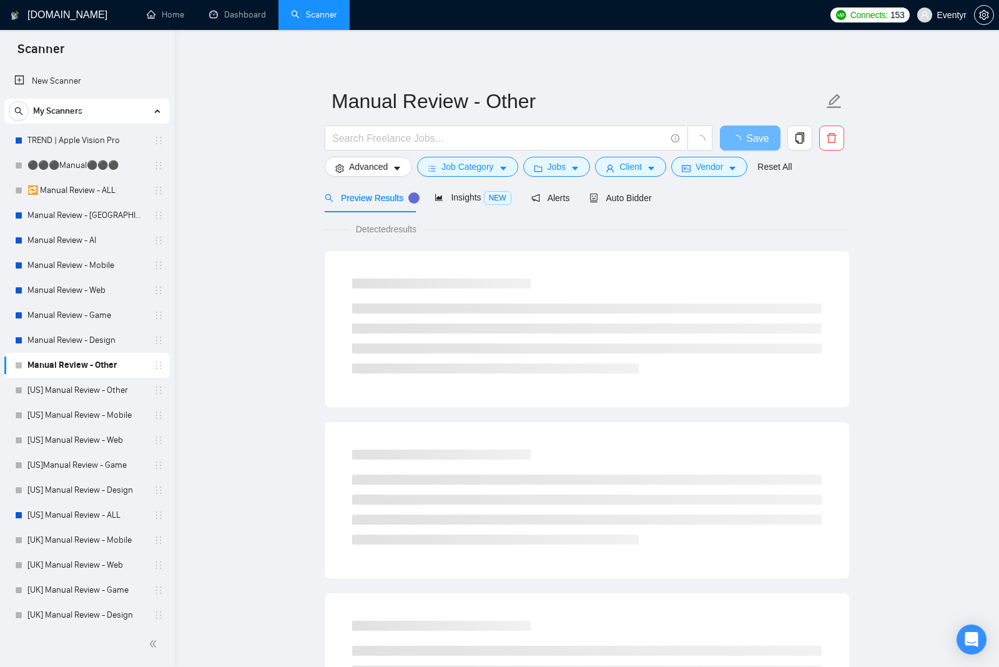
click at [79, 514] on link "[US] Manual Review - ALL" at bounding box center [86, 515] width 119 height 25
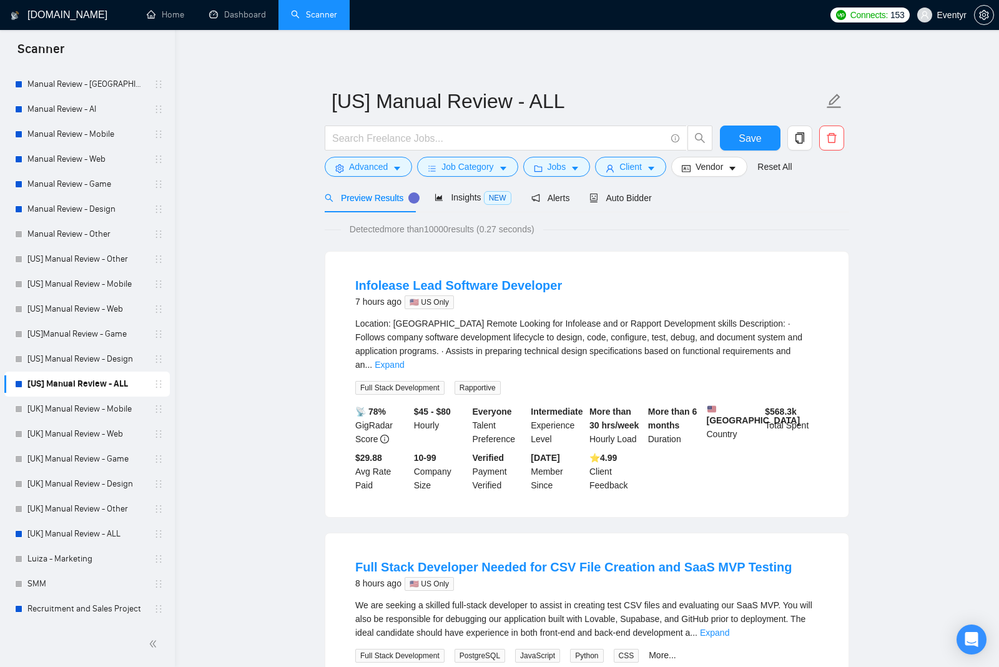
scroll to position [131, 0]
click at [49, 536] on link "[UK] Manual Review - ALL" at bounding box center [86, 533] width 119 height 25
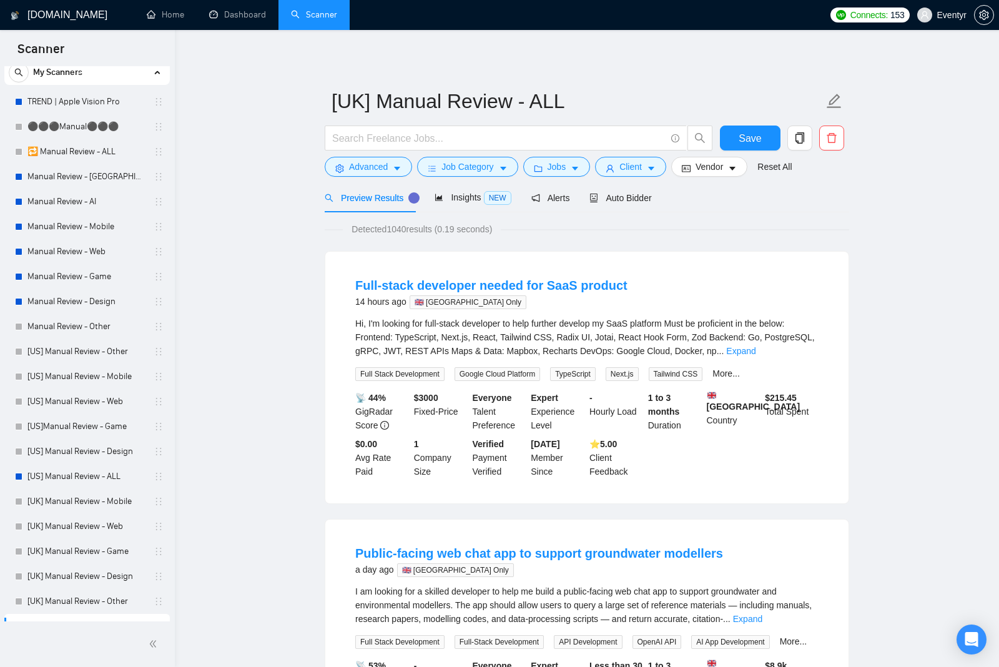
scroll to position [20, 0]
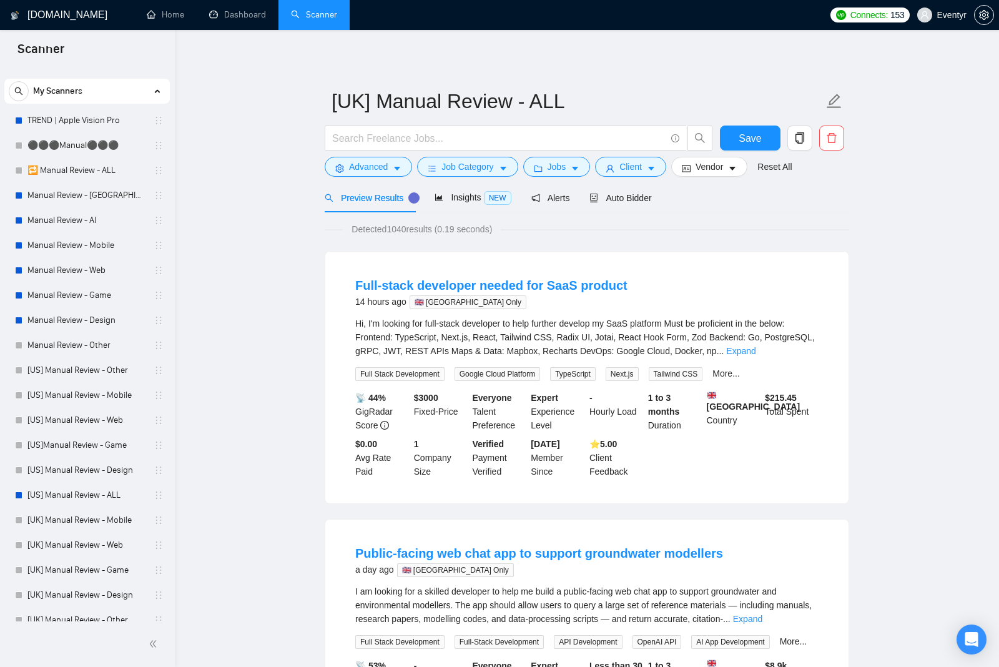
click at [107, 212] on link "Manual Review - AI" at bounding box center [86, 220] width 119 height 25
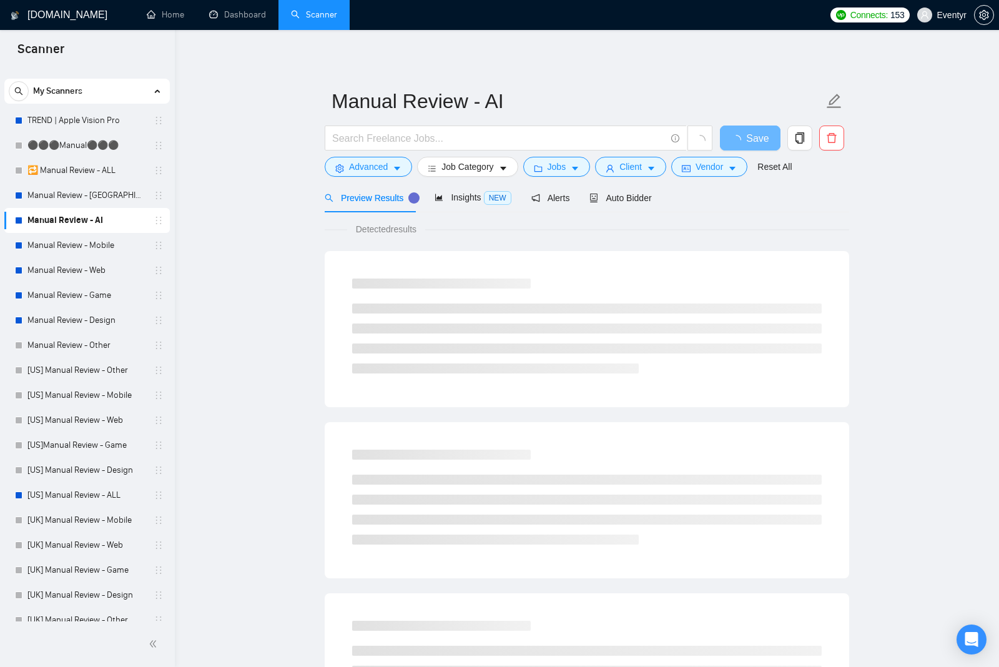
click at [146, 240] on link "Manual Review - Mobile" at bounding box center [86, 245] width 119 height 25
click at [109, 223] on link "Manual Review - AI" at bounding box center [86, 220] width 119 height 25
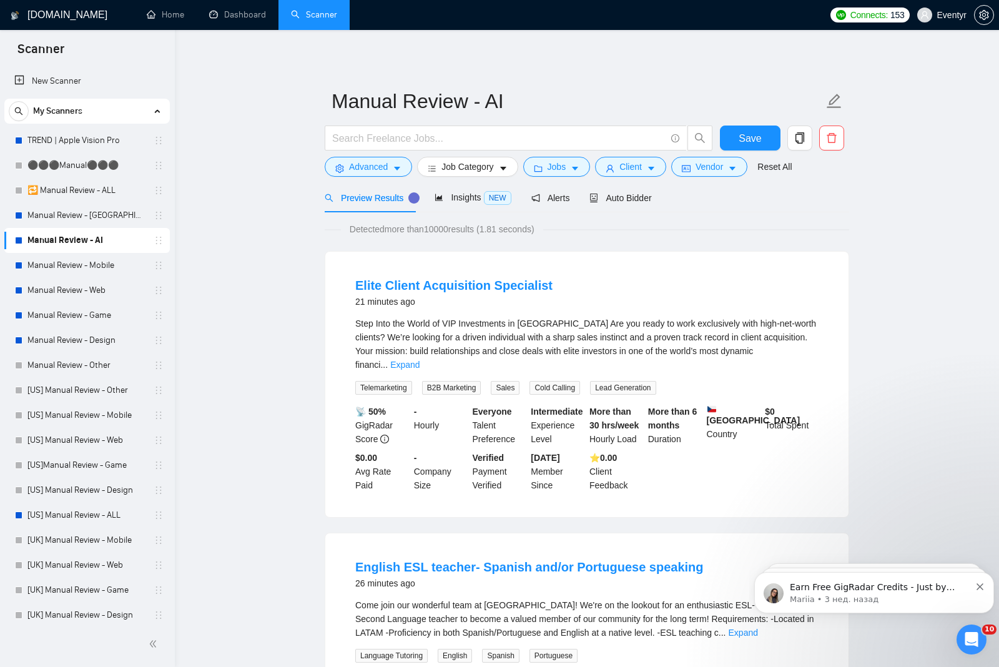
click at [109, 272] on link "Manual Review - Mobile" at bounding box center [86, 265] width 119 height 25
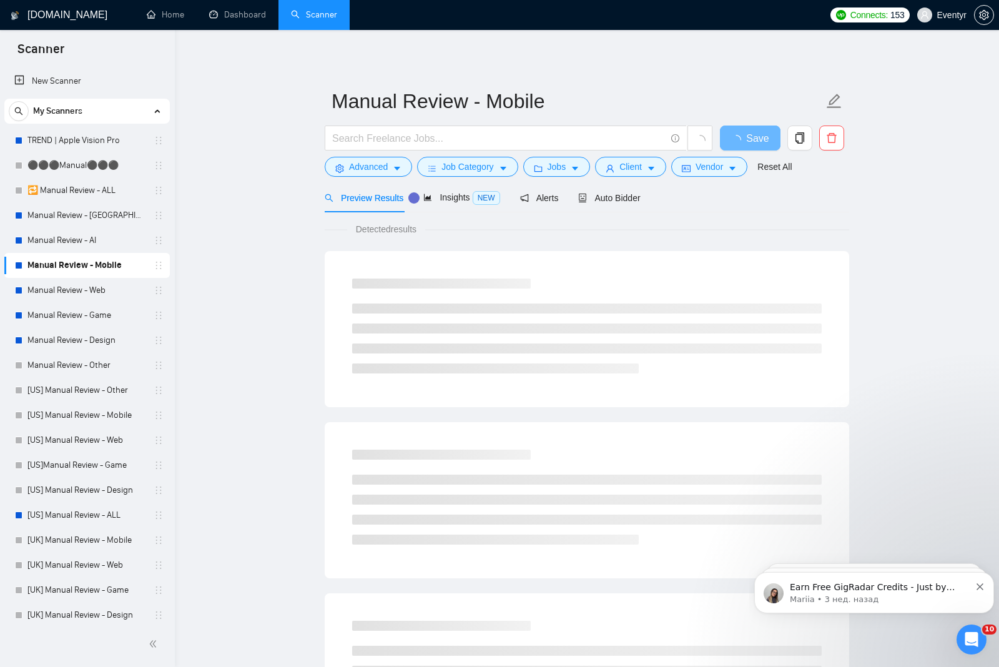
click at [69, 233] on link "Manual Review - AI" at bounding box center [86, 240] width 119 height 25
click at [364, 165] on span "Advanced" at bounding box center [368, 167] width 39 height 14
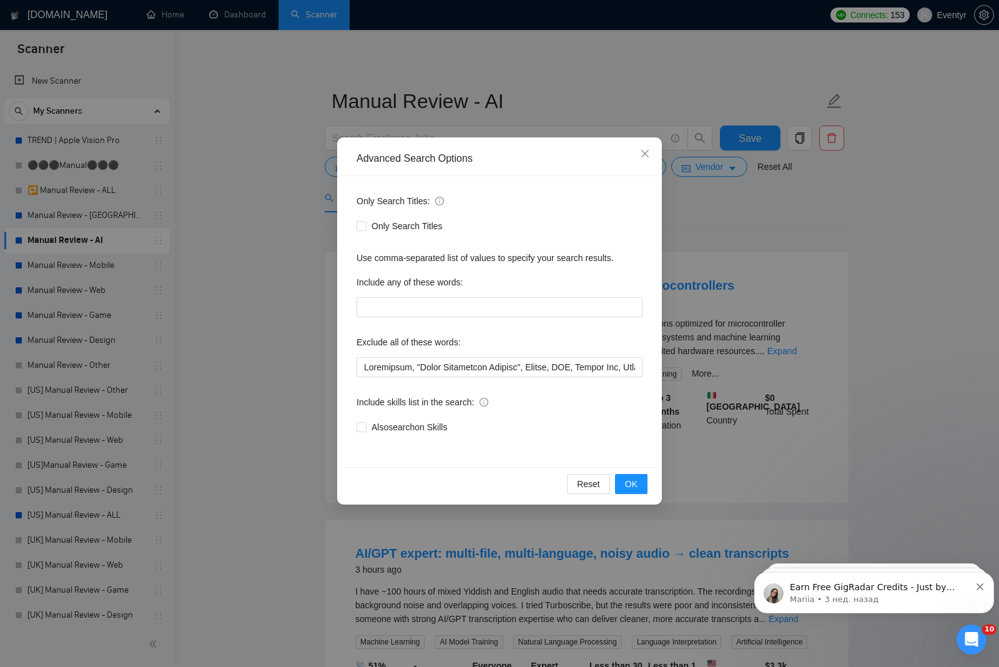
click at [210, 365] on div "Advanced Search Options Only Search Titles: Only Search Titles Use comma-separa…" at bounding box center [499, 333] width 999 height 667
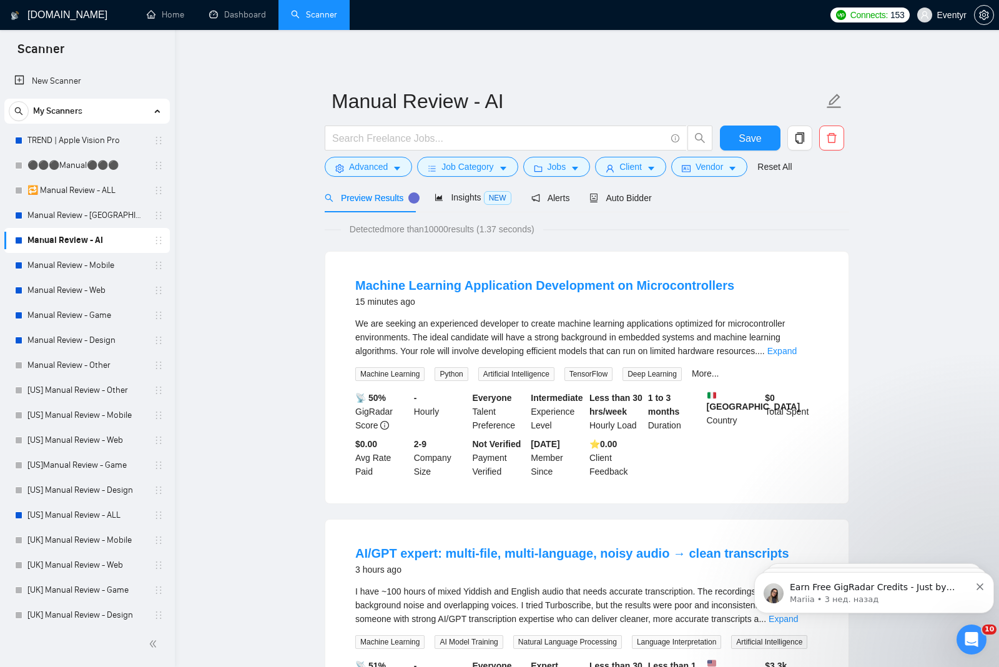
click at [450, 167] on span "Job Category" at bounding box center [468, 167] width 52 height 14
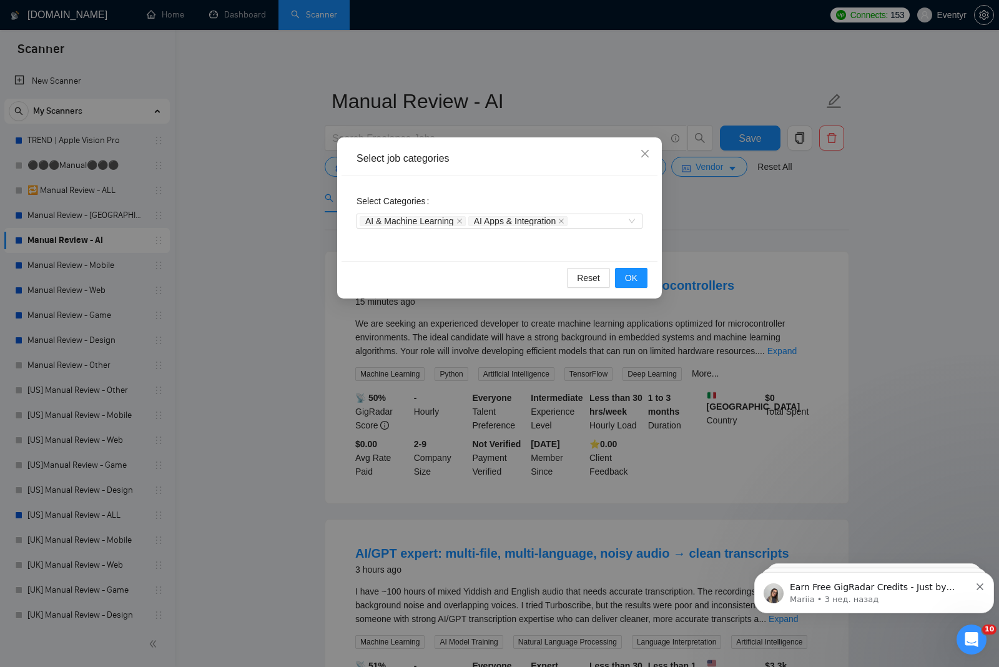
click at [264, 169] on div "Select job categories Select Categories AI & Machine Learning AI Apps & Integra…" at bounding box center [499, 333] width 999 height 667
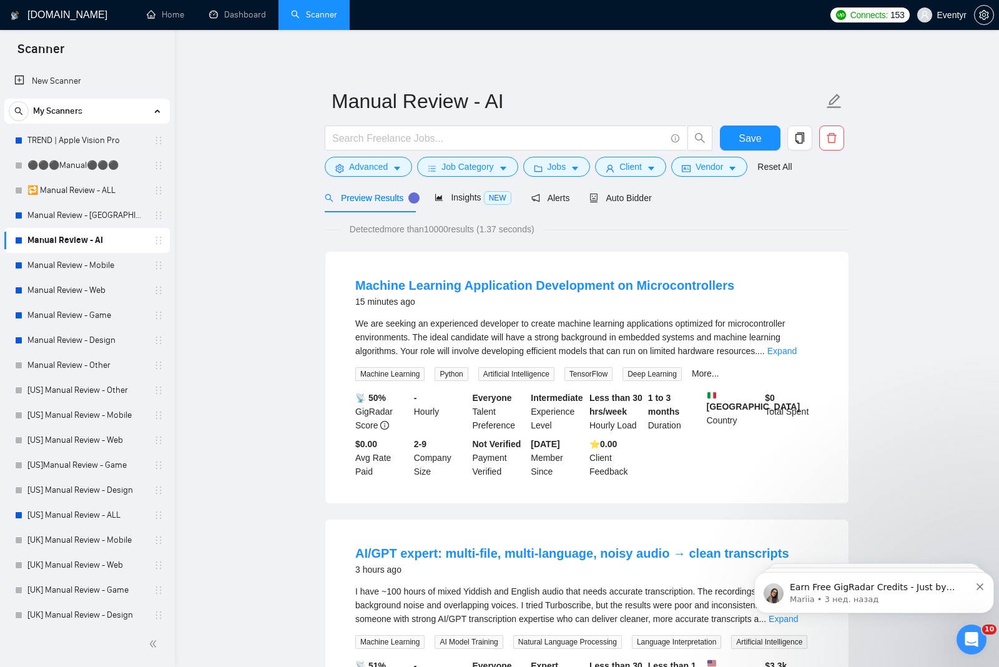
click at [553, 164] on span "Jobs" at bounding box center [557, 167] width 19 height 14
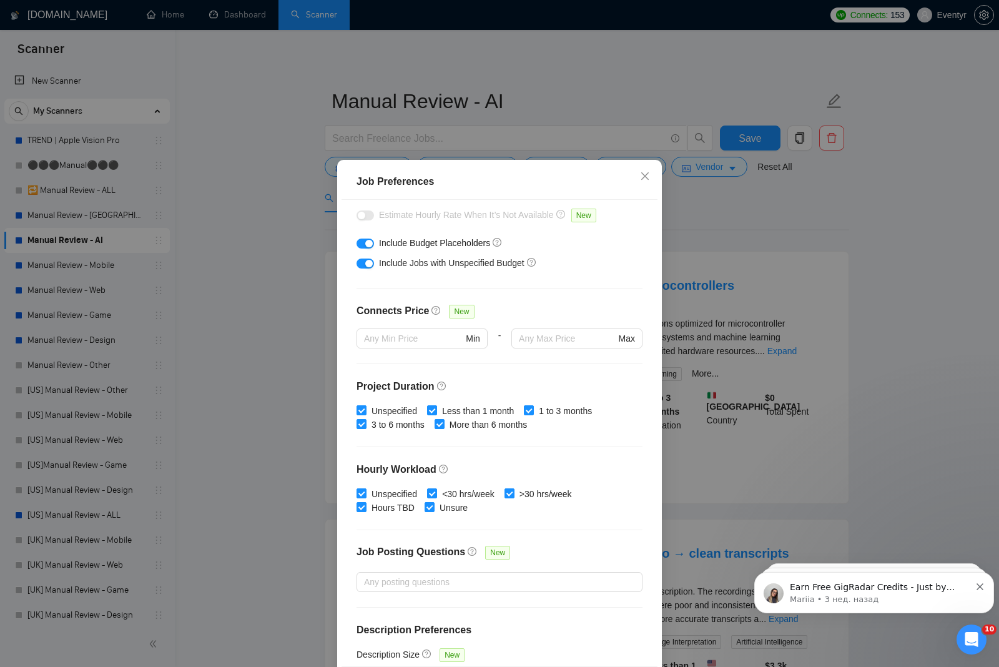
scroll to position [202, 0]
click at [250, 232] on div "Job Preferences Budget Project Type All Fixed Price Hourly Rate Fixed Price Bud…" at bounding box center [499, 333] width 999 height 667
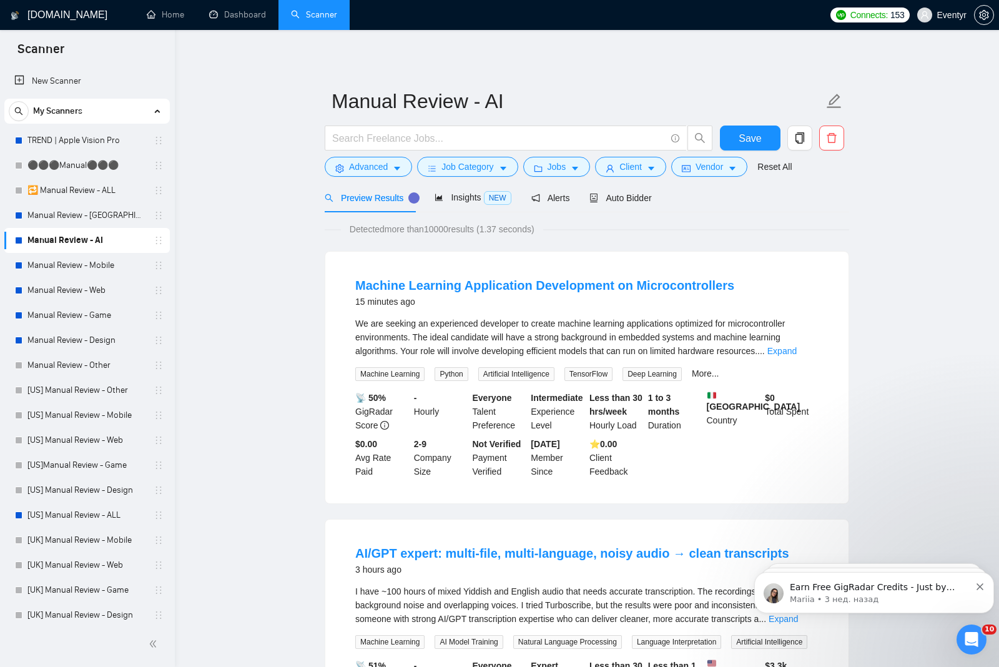
click at [628, 172] on span "Client" at bounding box center [631, 167] width 22 height 14
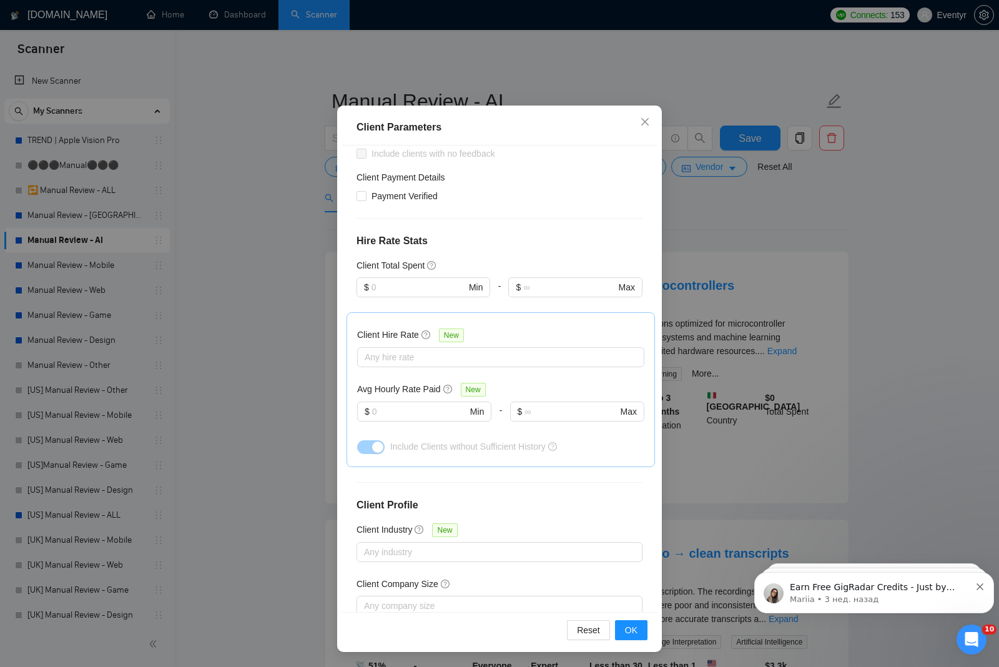
scroll to position [97, 0]
click at [267, 159] on div "Client Parameters Client Location Include Client Countries Select Exclude Clien…" at bounding box center [499, 333] width 999 height 667
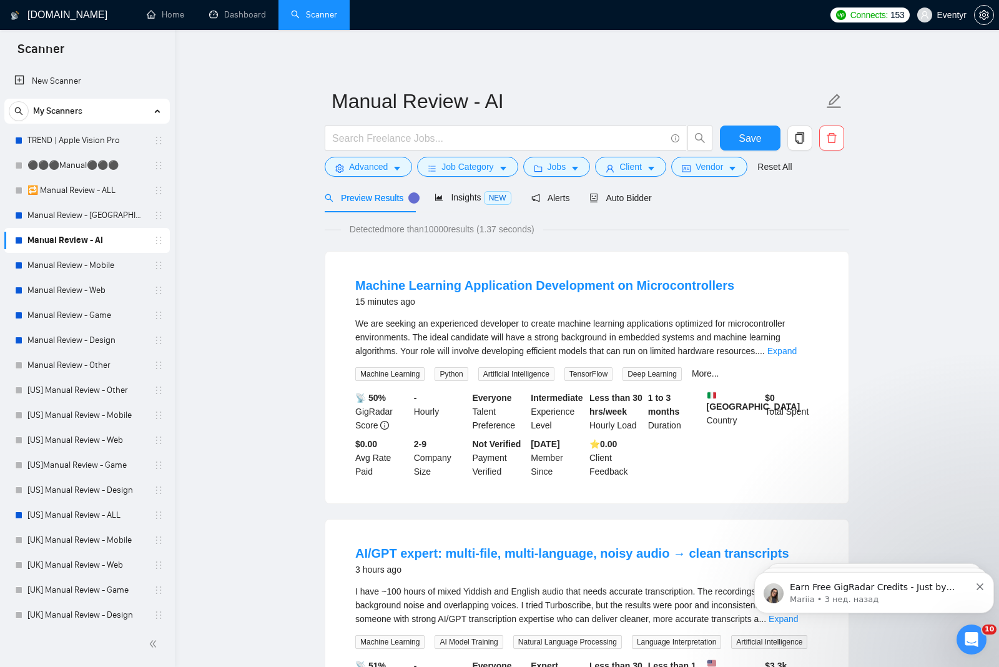
scroll to position [0, 0]
click at [703, 168] on span "Vendor" at bounding box center [709, 167] width 27 height 14
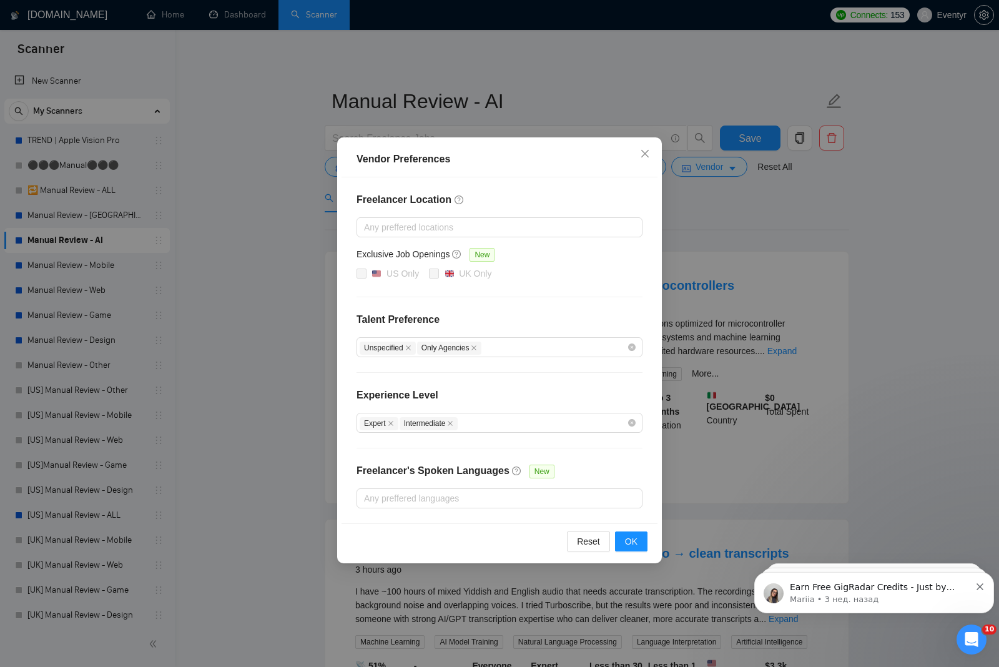
click at [645, 154] on icon "close" at bounding box center [644, 153] width 7 height 7
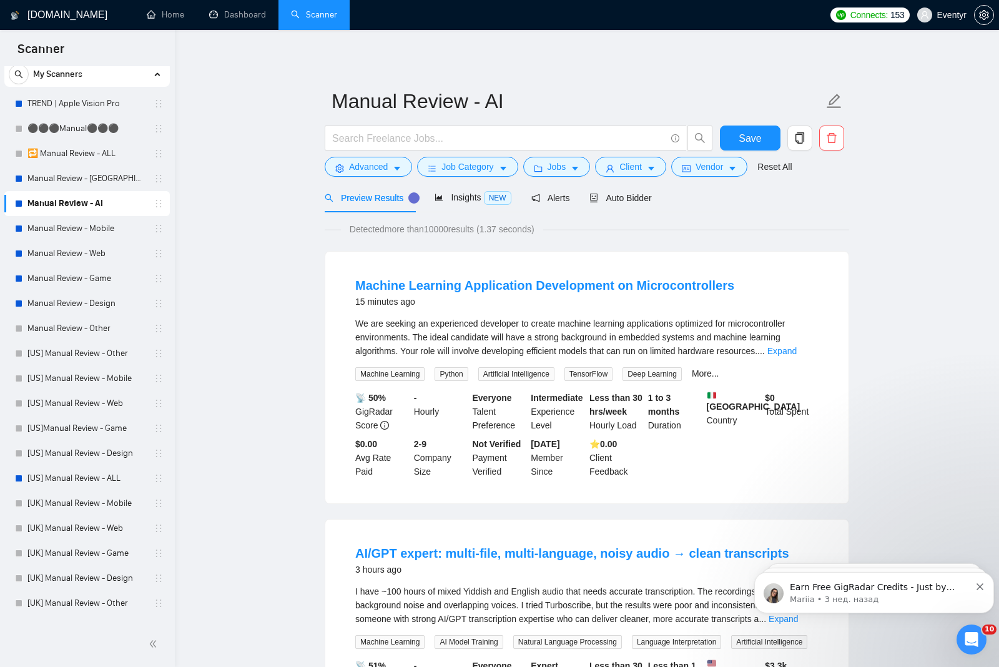
scroll to position [38, 0]
click at [112, 483] on link "[US] Manual Review - ALL" at bounding box center [86, 477] width 119 height 25
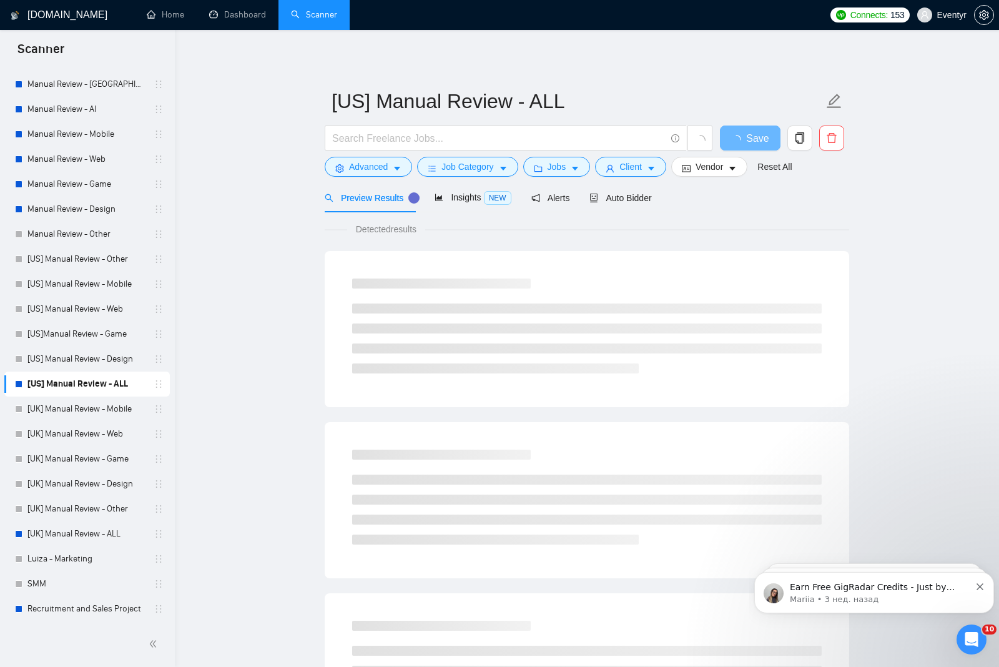
scroll to position [131, 0]
click at [68, 531] on link "[UK] Manual Review - ALL" at bounding box center [86, 533] width 119 height 25
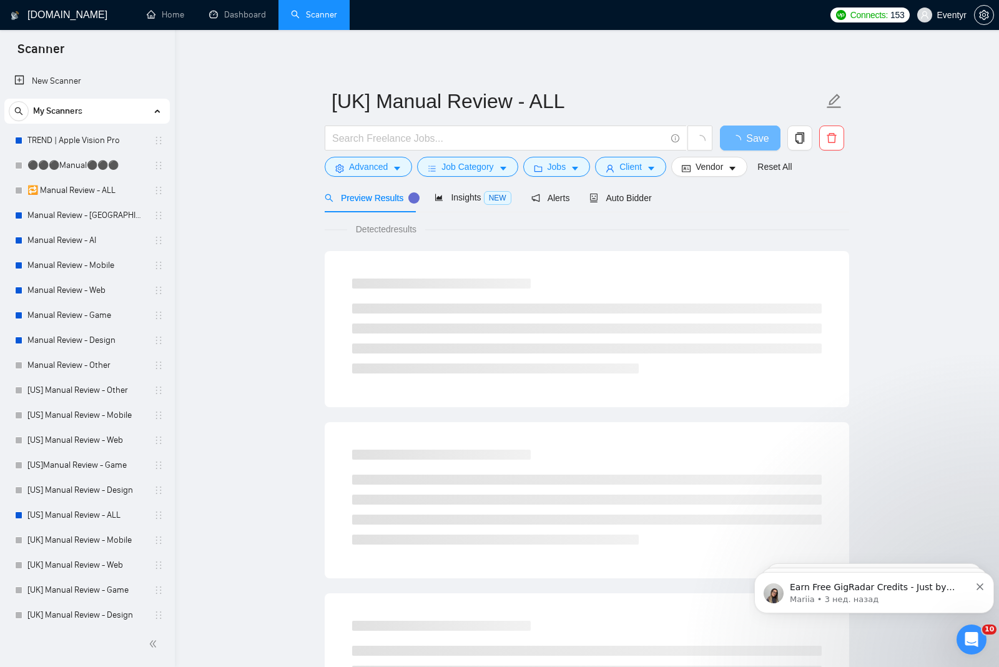
click at [347, 158] on button "Advanced" at bounding box center [368, 167] width 87 height 20
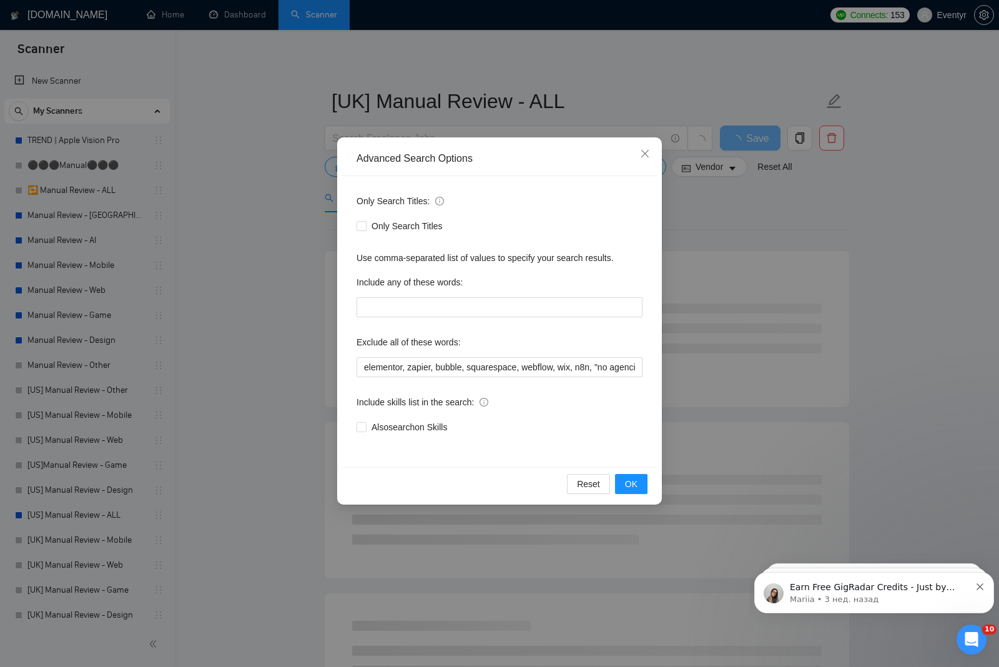
click at [260, 334] on div "Advanced Search Options Only Search Titles: Only Search Titles Use comma-separa…" at bounding box center [499, 333] width 999 height 667
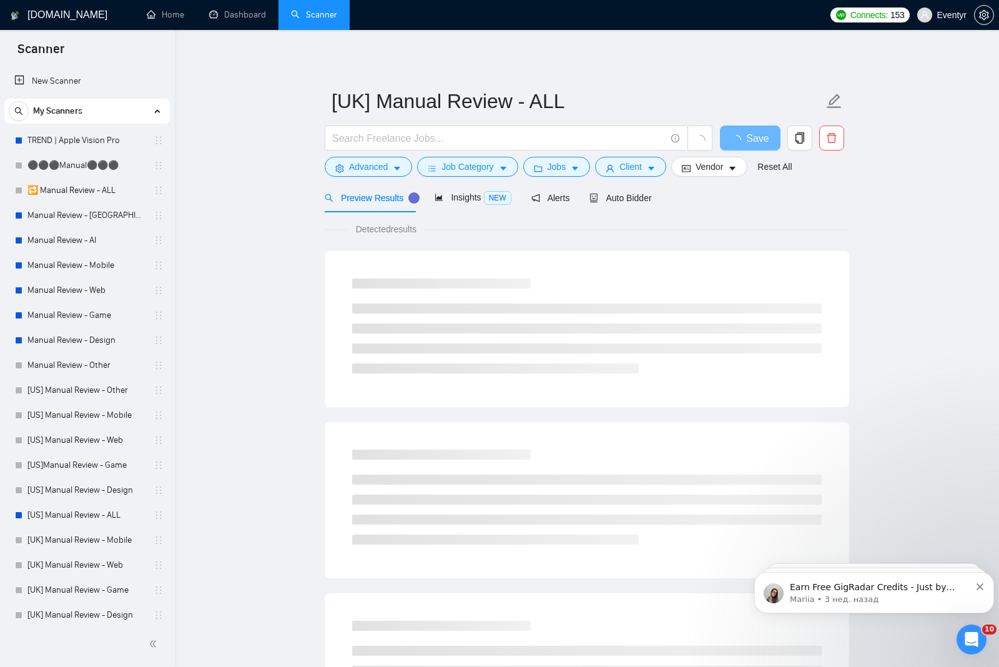
click at [450, 171] on span "Job Category" at bounding box center [468, 167] width 52 height 14
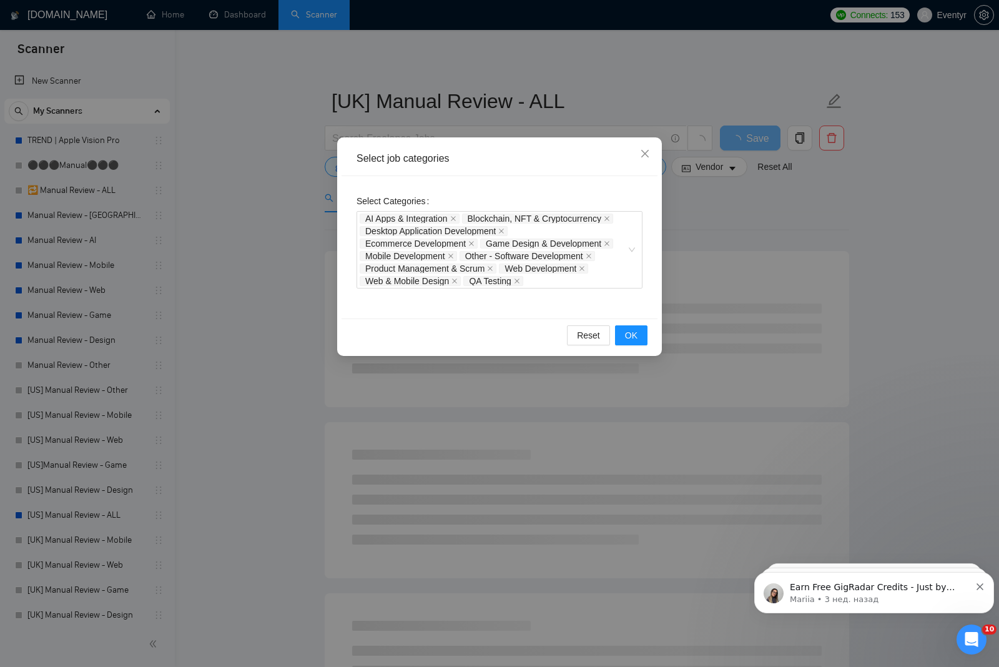
click at [257, 222] on div "Select job categories Select Categories AI Apps & Integration Blockchain, NFT &…" at bounding box center [499, 333] width 999 height 667
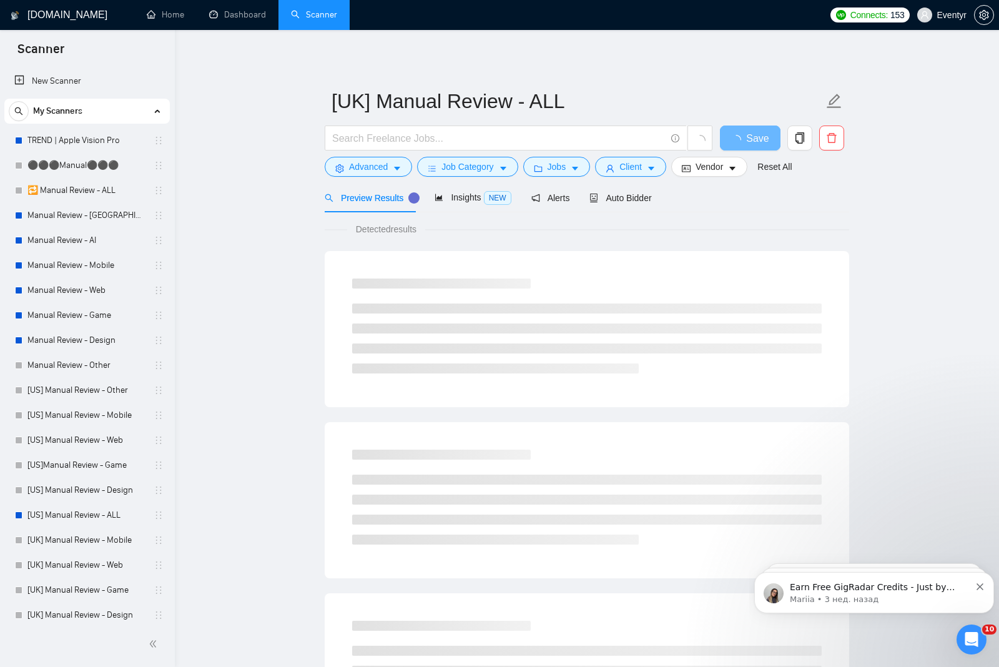
click at [476, 165] on span "Job Category" at bounding box center [468, 167] width 52 height 14
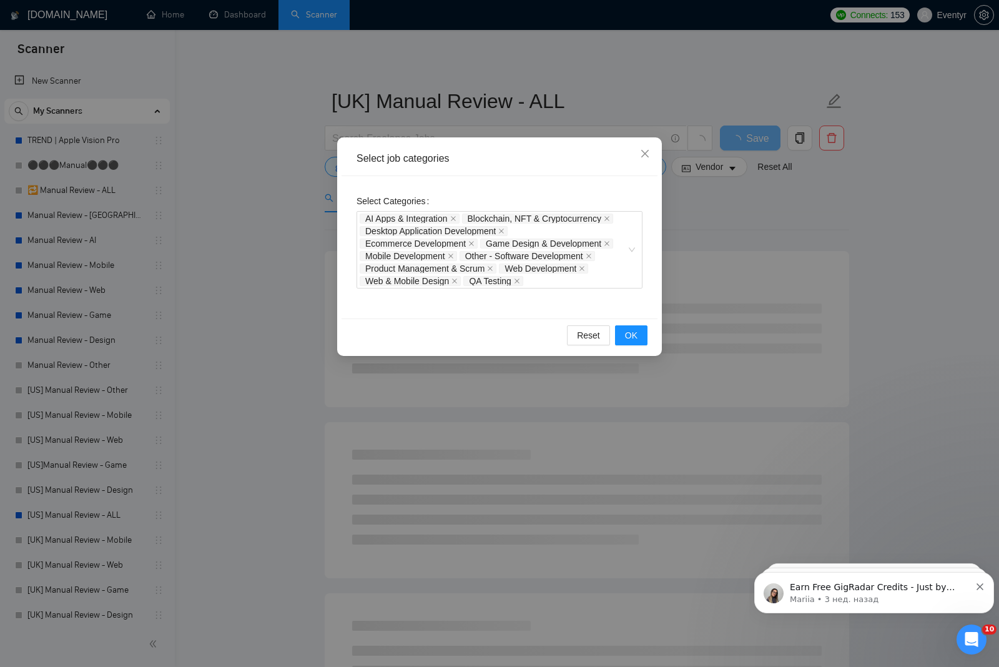
click at [769, 304] on div "Select job categories Select Categories AI Apps & Integration Blockchain, NFT &…" at bounding box center [499, 333] width 999 height 667
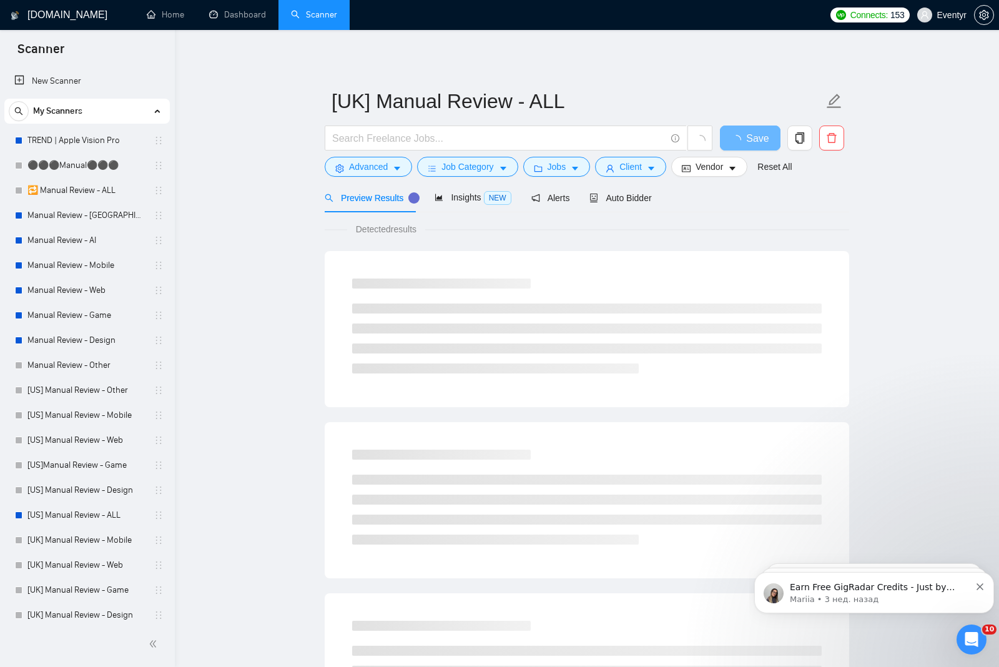
click at [576, 166] on icon "caret-down" at bounding box center [575, 168] width 9 height 9
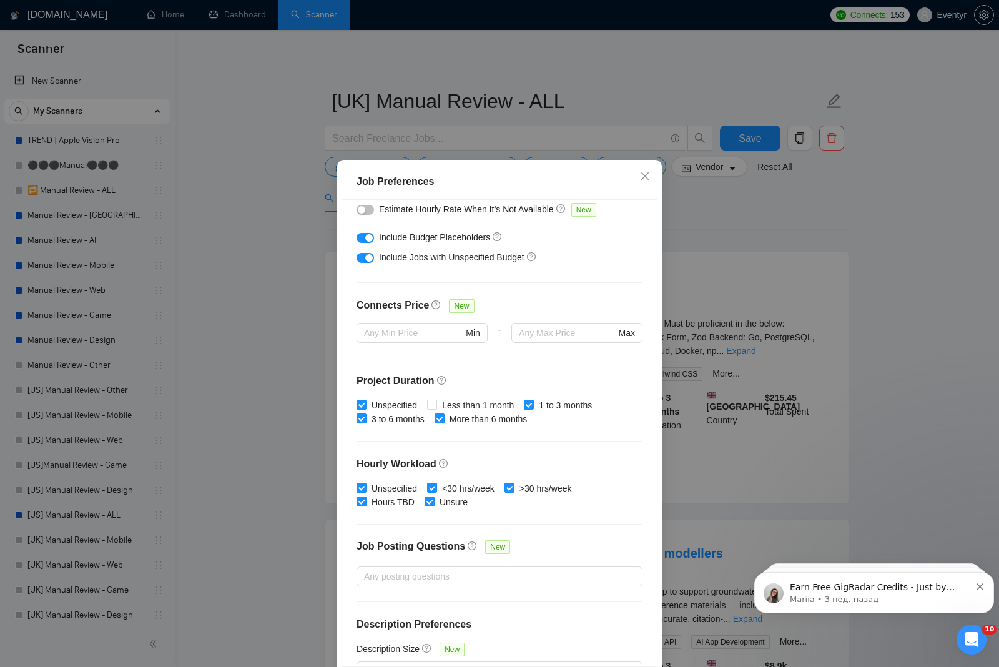
click at [771, 342] on div "Job Preferences Budget Project Type All Fixed Price Hourly Rate Fixed Price Bud…" at bounding box center [499, 333] width 999 height 667
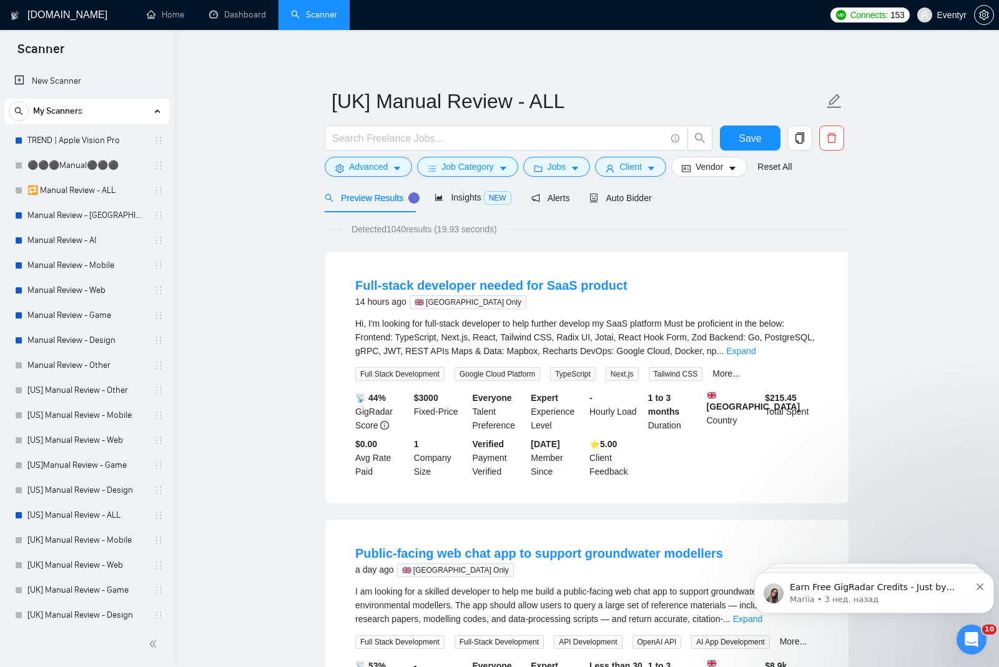
scroll to position [202, 0]
click at [642, 165] on span "Client" at bounding box center [631, 167] width 22 height 14
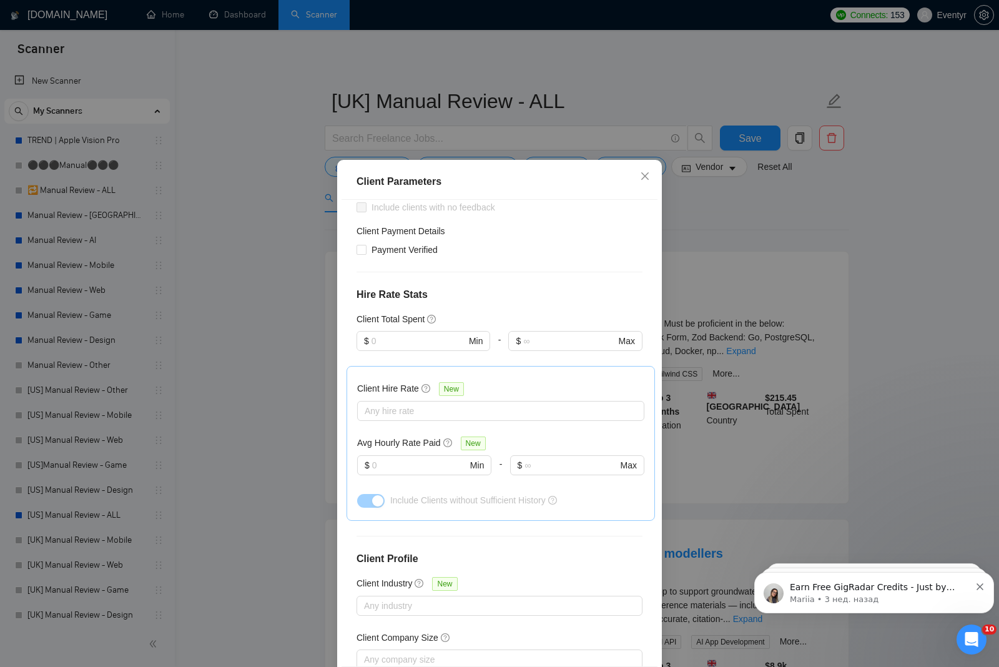
click at [791, 327] on div "Client Parameters Client Location Include Client Countries Select Exclude Clien…" at bounding box center [499, 333] width 999 height 667
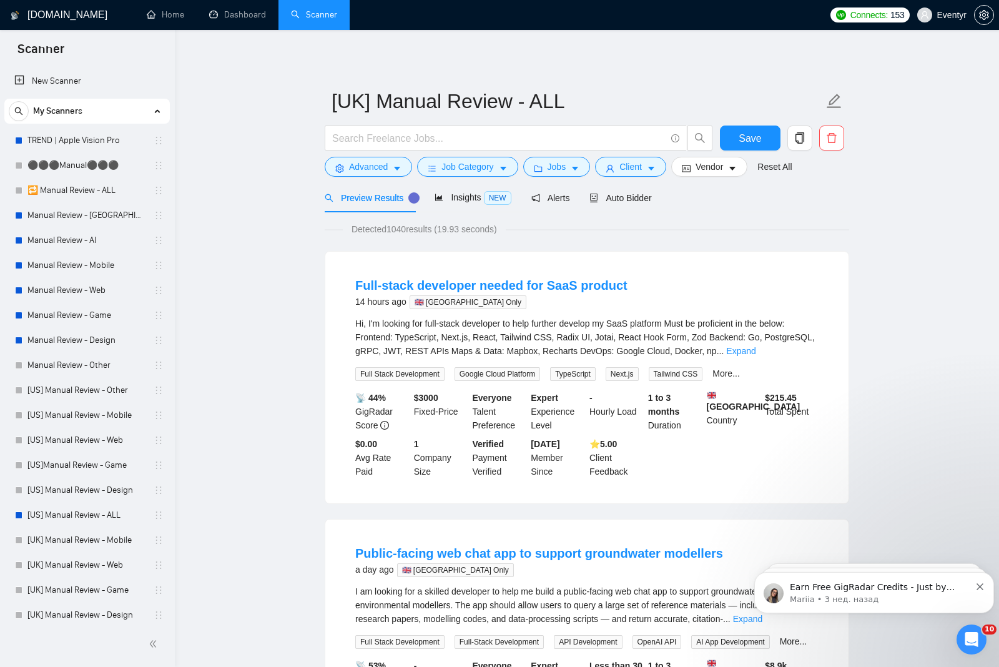
click at [89, 363] on link "Manual Review - Other" at bounding box center [86, 365] width 119 height 25
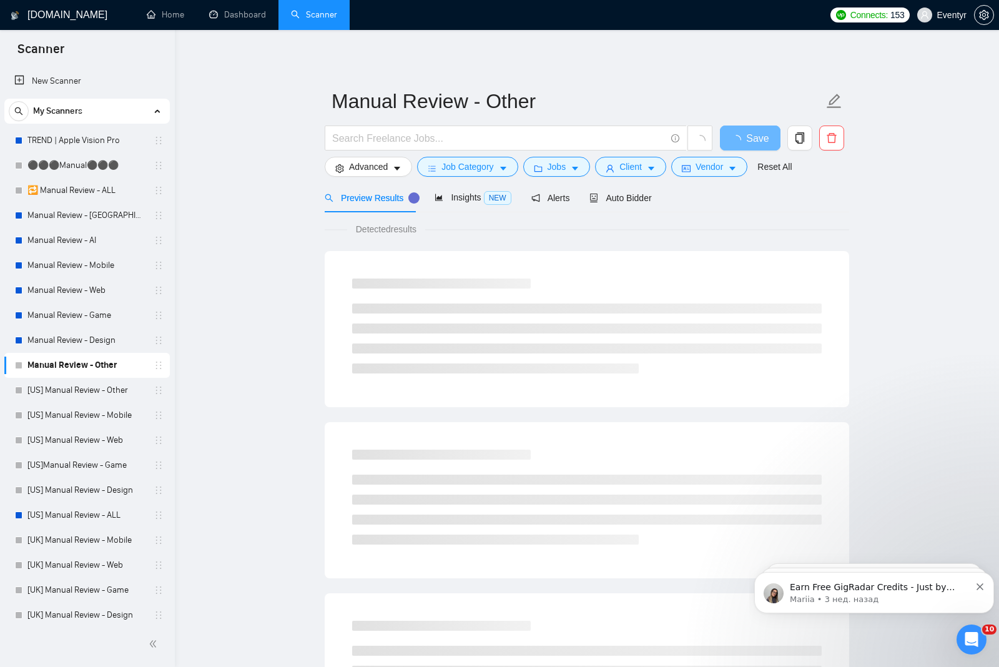
click at [482, 164] on span "Job Category" at bounding box center [468, 167] width 52 height 14
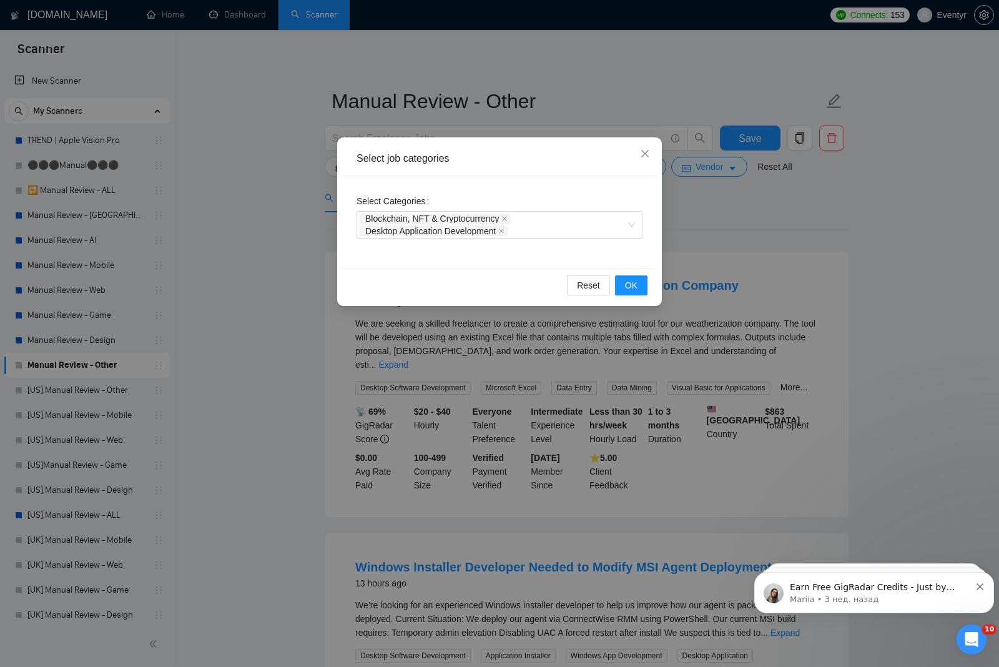
click at [255, 450] on div "Select job categories Select Categories Blockchain, NFT & Cryptocurrency Deskto…" at bounding box center [499, 333] width 999 height 667
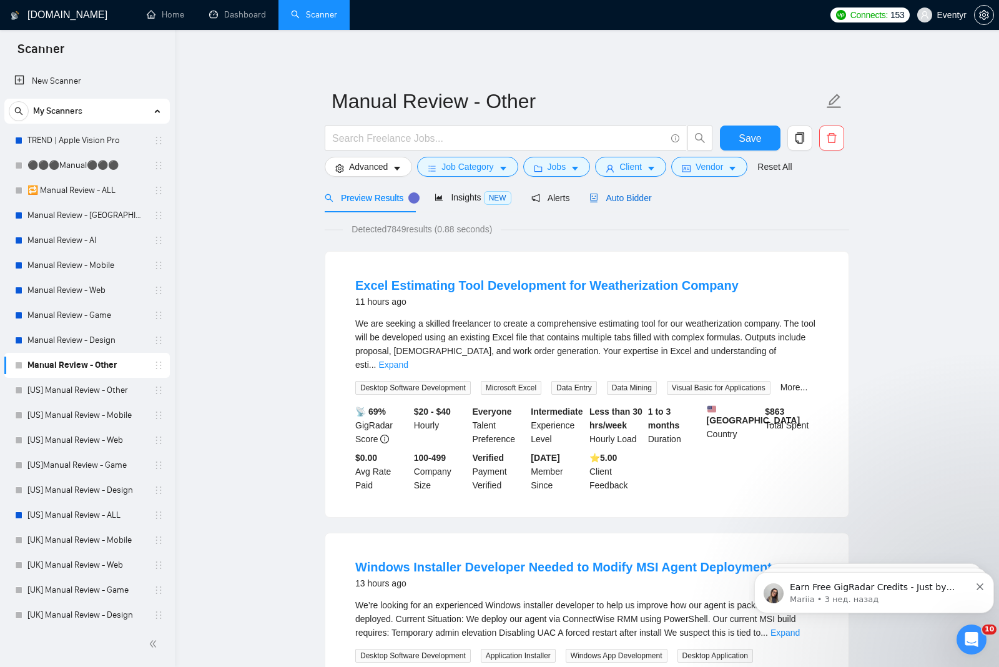
click at [615, 198] on span "Auto Bidder" at bounding box center [621, 198] width 62 height 10
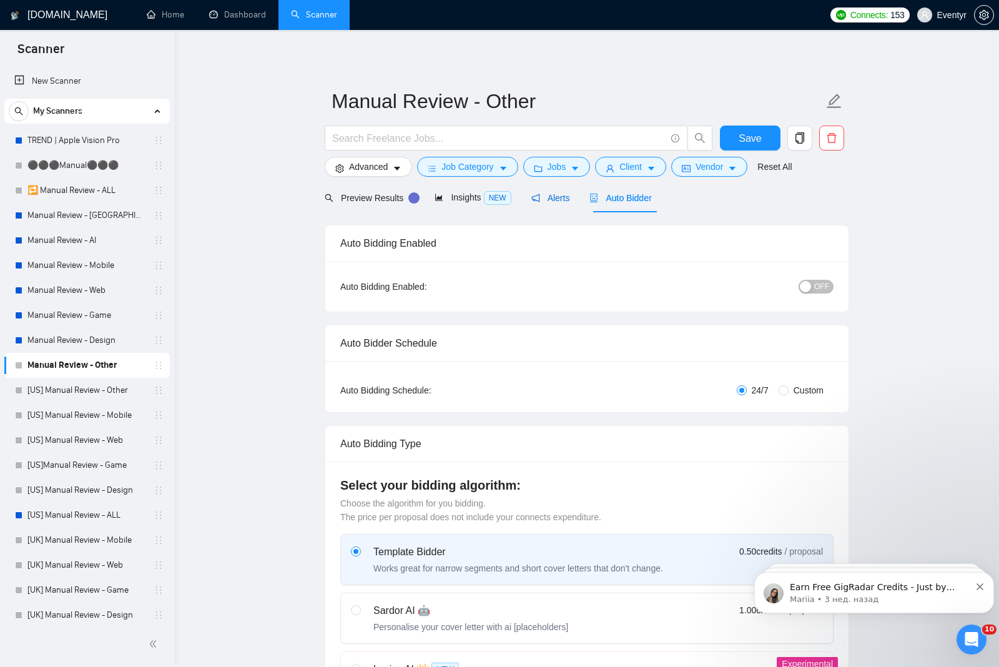
click at [563, 191] on div "Alerts" at bounding box center [550, 198] width 39 height 14
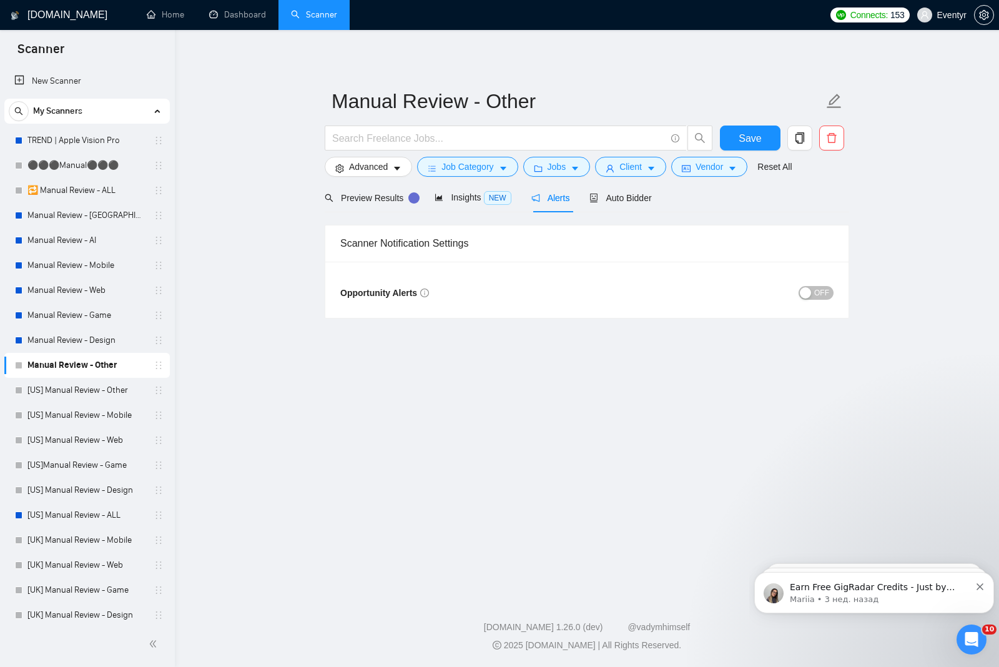
click at [821, 289] on span "OFF" at bounding box center [821, 293] width 15 height 14
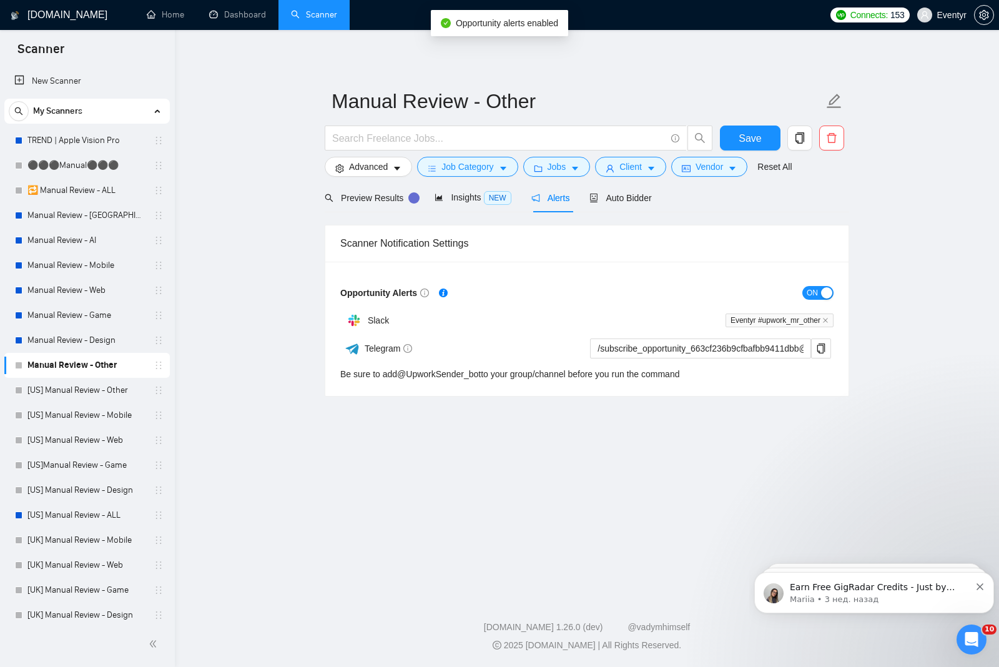
click at [765, 132] on button "Save" at bounding box center [750, 138] width 61 height 25
click at [398, 170] on icon "caret-down" at bounding box center [397, 169] width 6 height 4
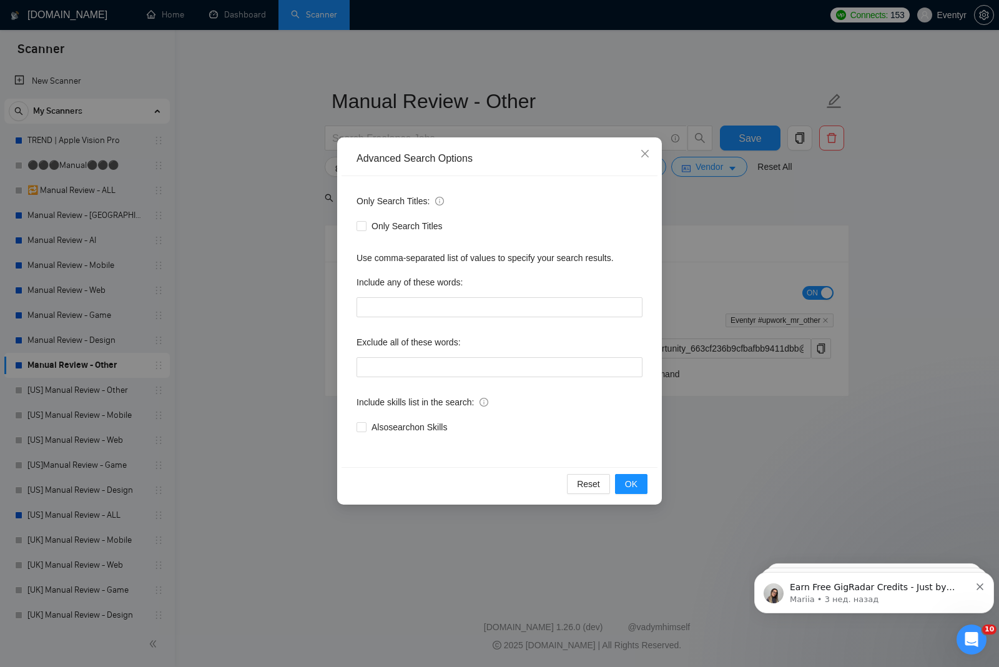
click at [242, 489] on div "Advanced Search Options Only Search Titles: Only Search Titles Use comma-separa…" at bounding box center [499, 333] width 999 height 667
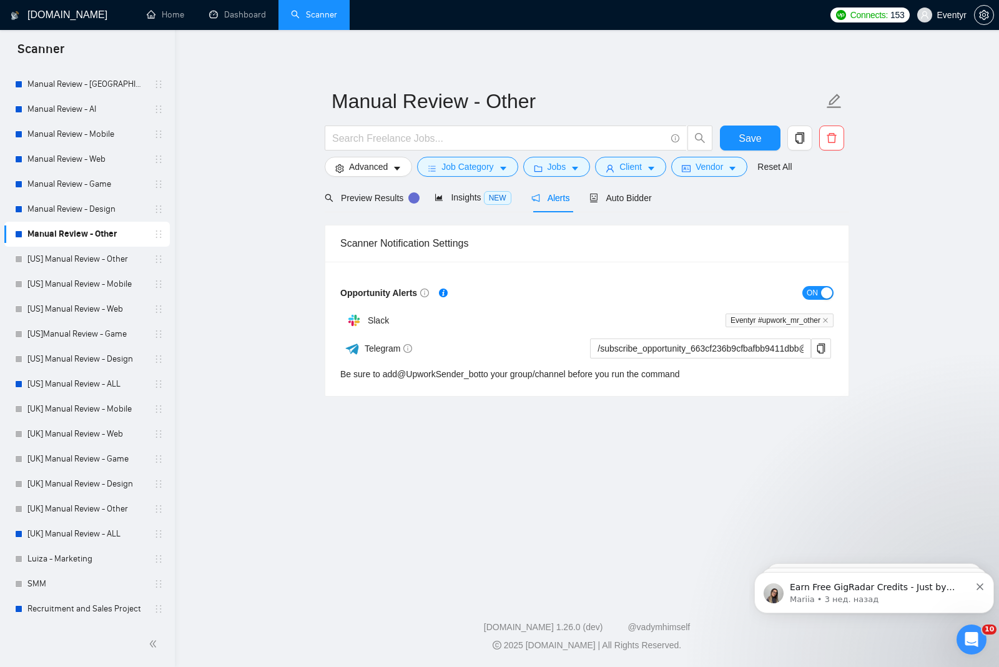
scroll to position [131, 0]
click at [112, 614] on link "Recruitment and Sales Project" at bounding box center [86, 608] width 119 height 25
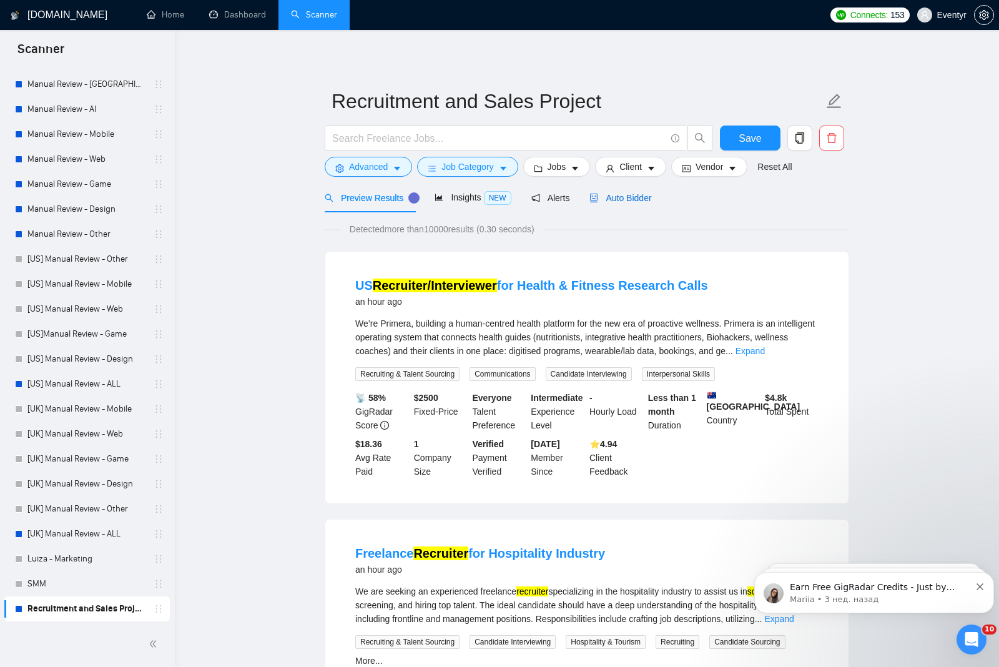
click at [640, 203] on span "Auto Bidder" at bounding box center [621, 198] width 62 height 10
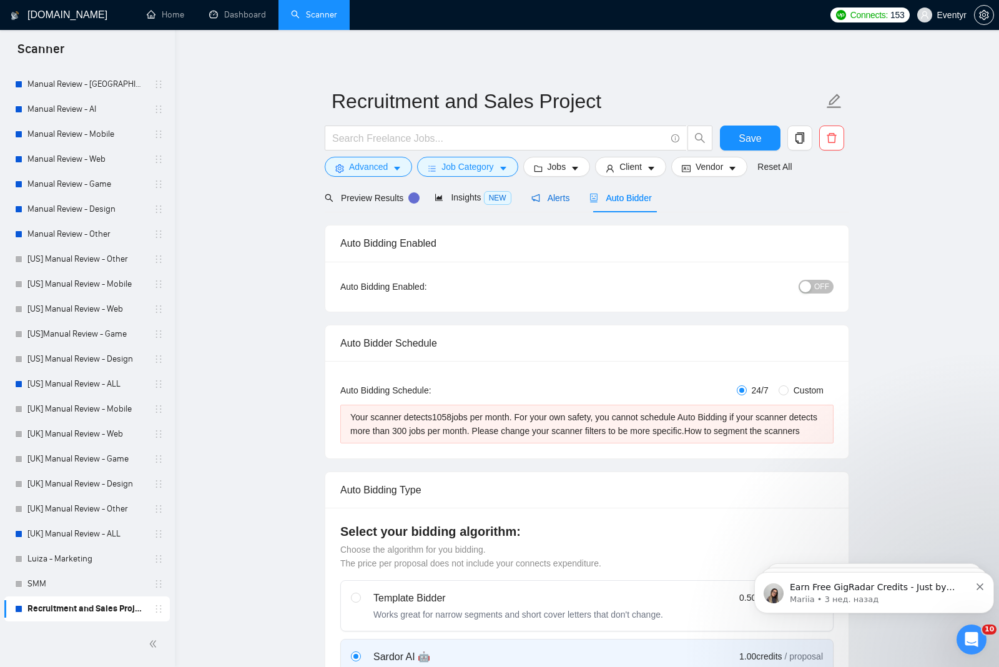
click at [553, 196] on span "Alerts" at bounding box center [550, 198] width 39 height 10
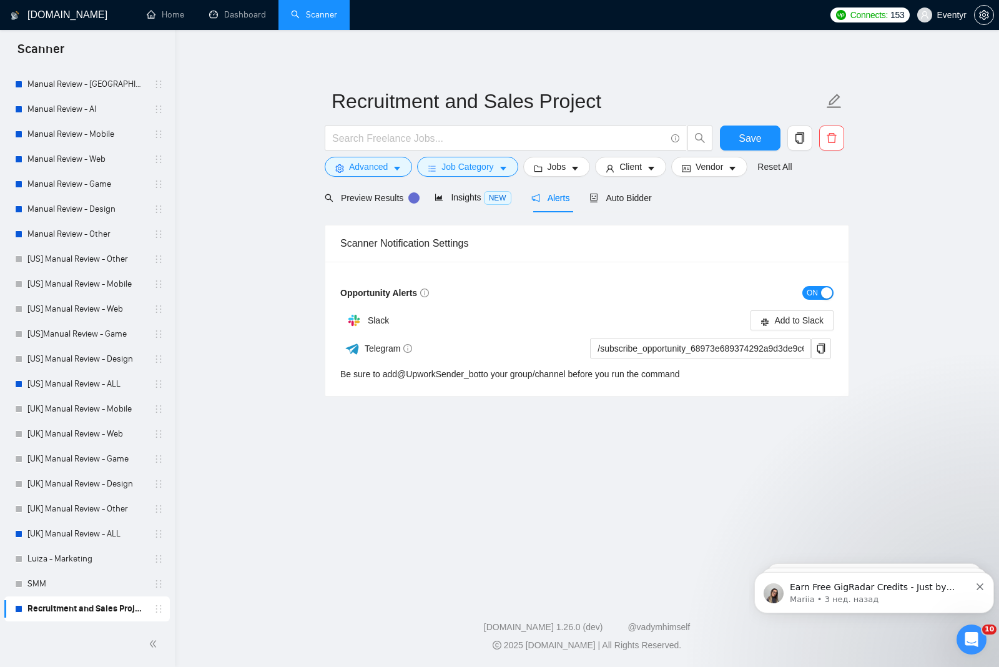
click at [829, 297] on div "button" at bounding box center [826, 292] width 11 height 11
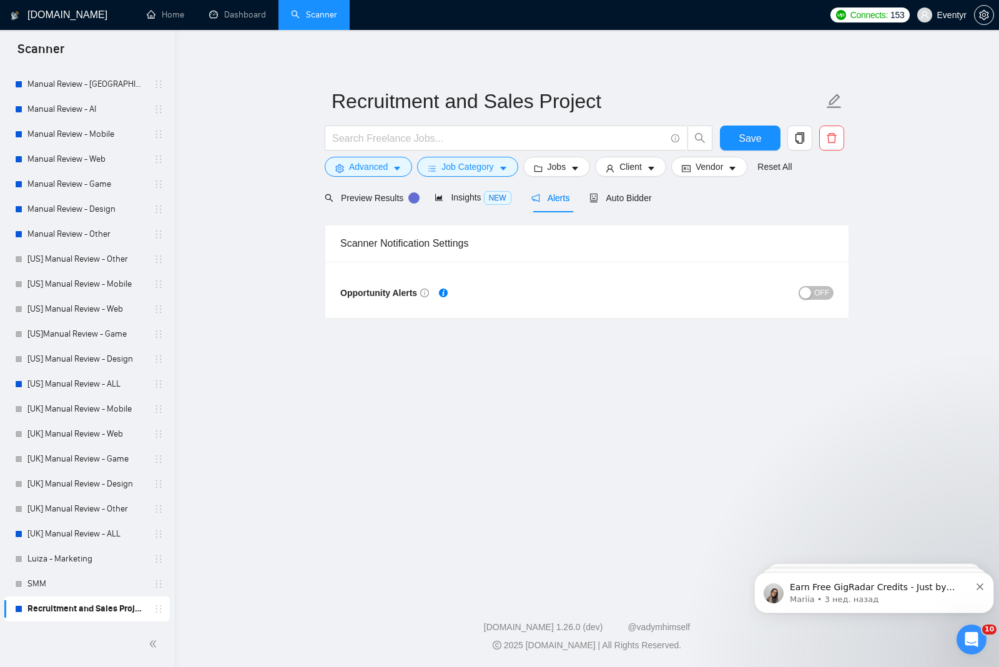
click at [769, 135] on button "Save" at bounding box center [750, 138] width 61 height 25
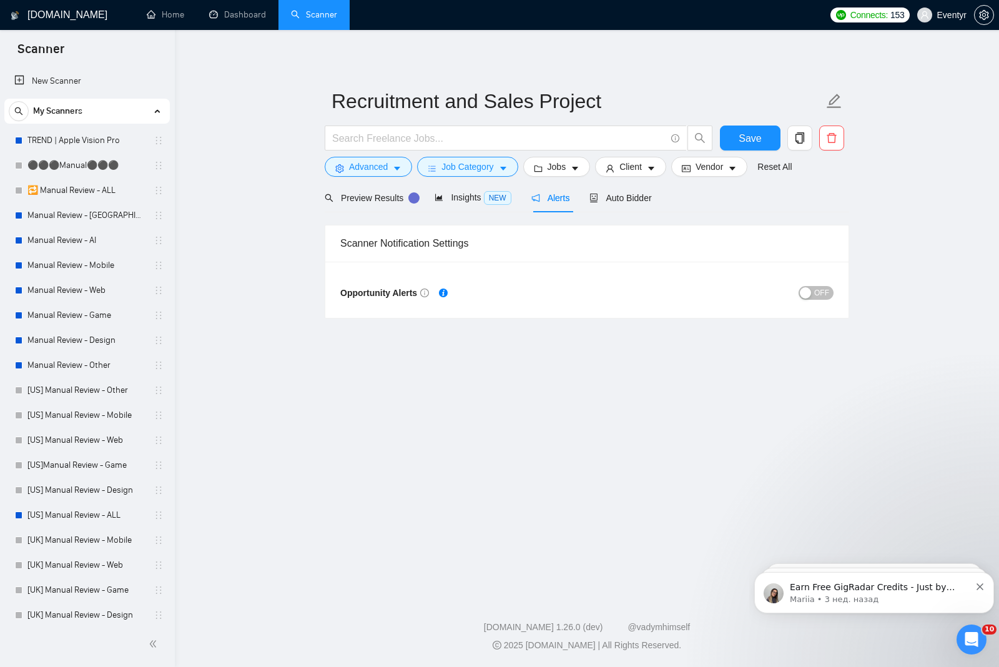
click at [98, 142] on link "TREND | Apple Vision Pro" at bounding box center [86, 140] width 119 height 25
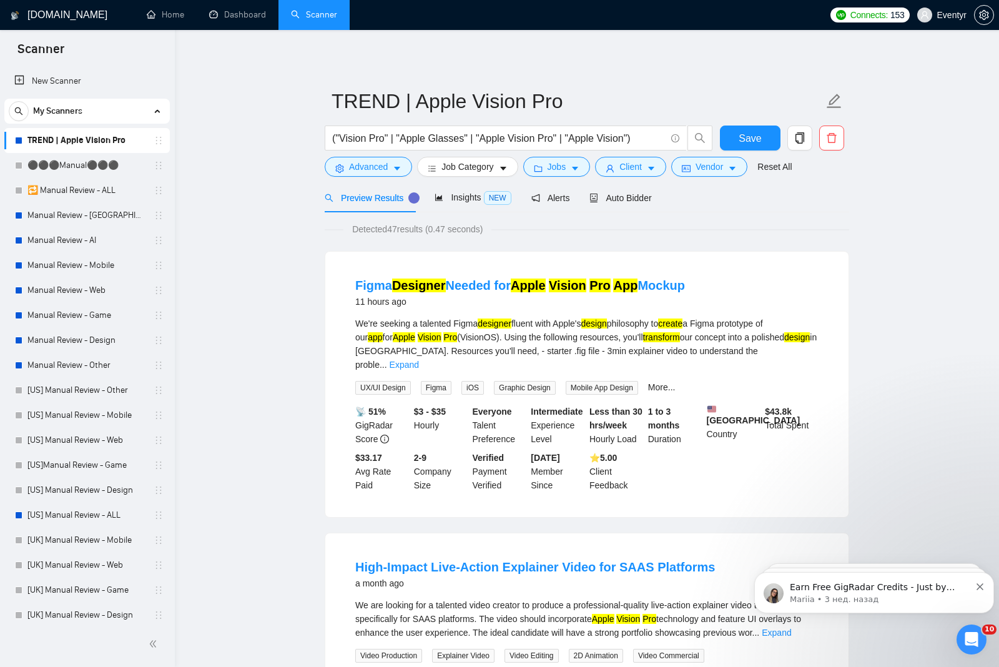
click at [737, 170] on icon "caret-down" at bounding box center [732, 168] width 9 height 9
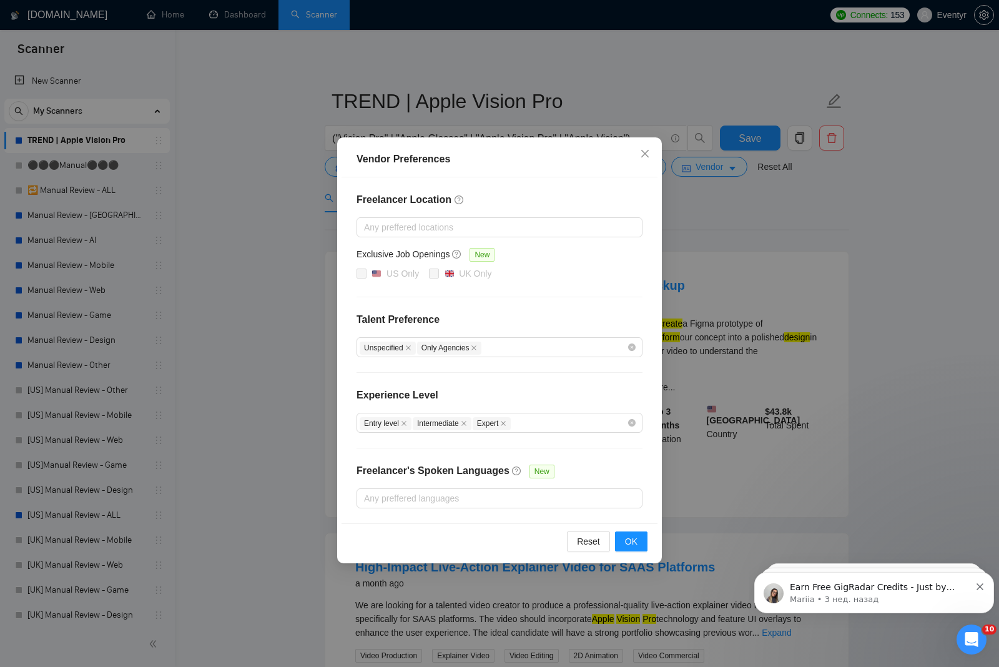
click at [766, 232] on div "Vendor Preferences Freelancer Location Any preffered locations Exclusive Job Op…" at bounding box center [499, 333] width 999 height 667
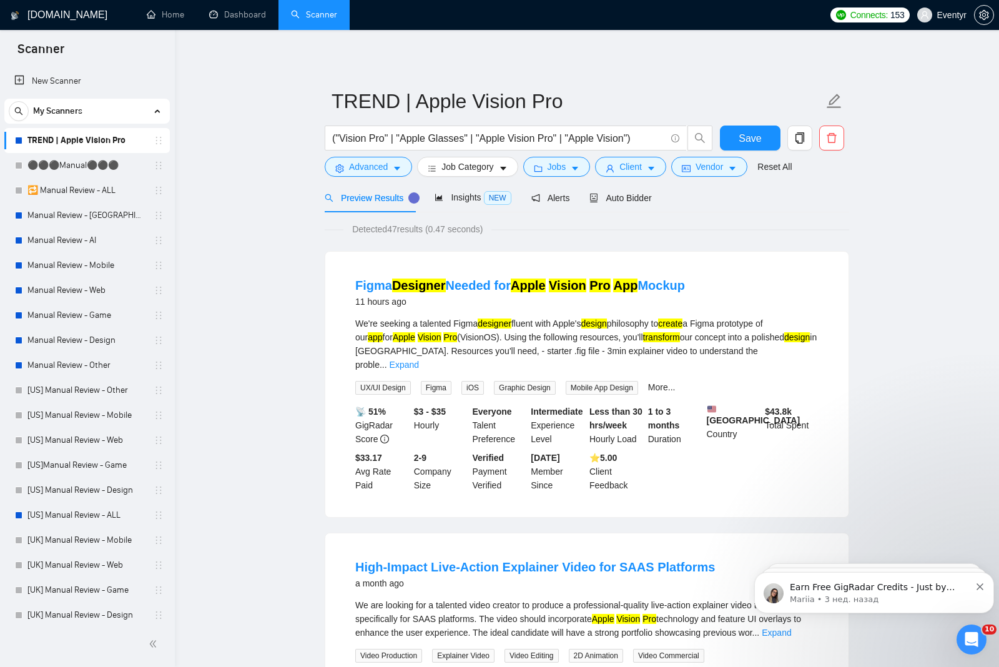
click at [654, 170] on icon "caret-down" at bounding box center [651, 168] width 9 height 9
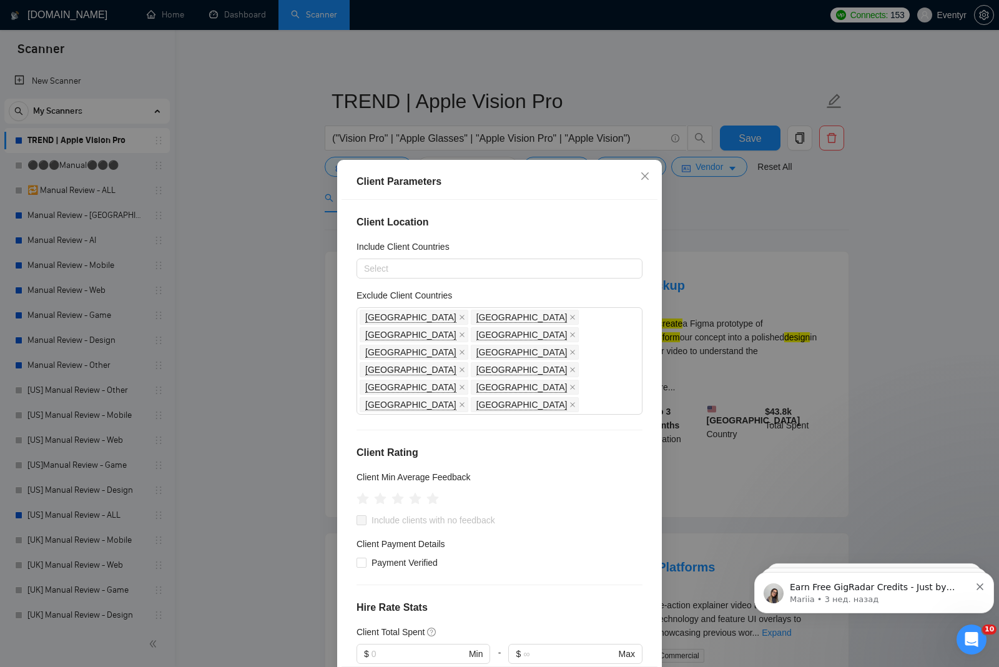
click at [646, 194] on span "Close" at bounding box center [645, 177] width 34 height 34
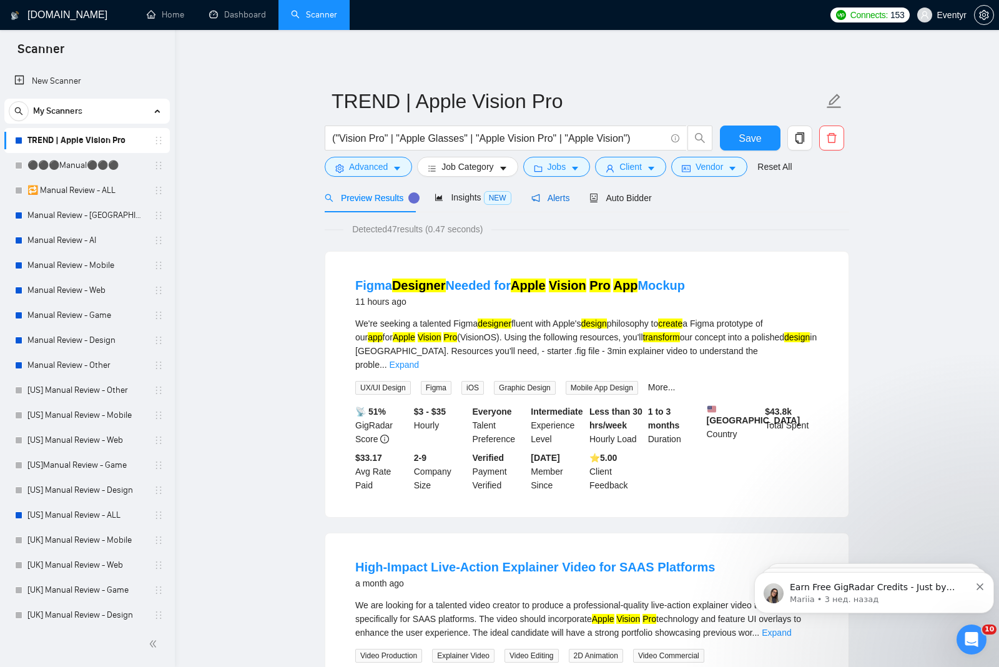
click at [551, 194] on span "Alerts" at bounding box center [550, 198] width 39 height 10
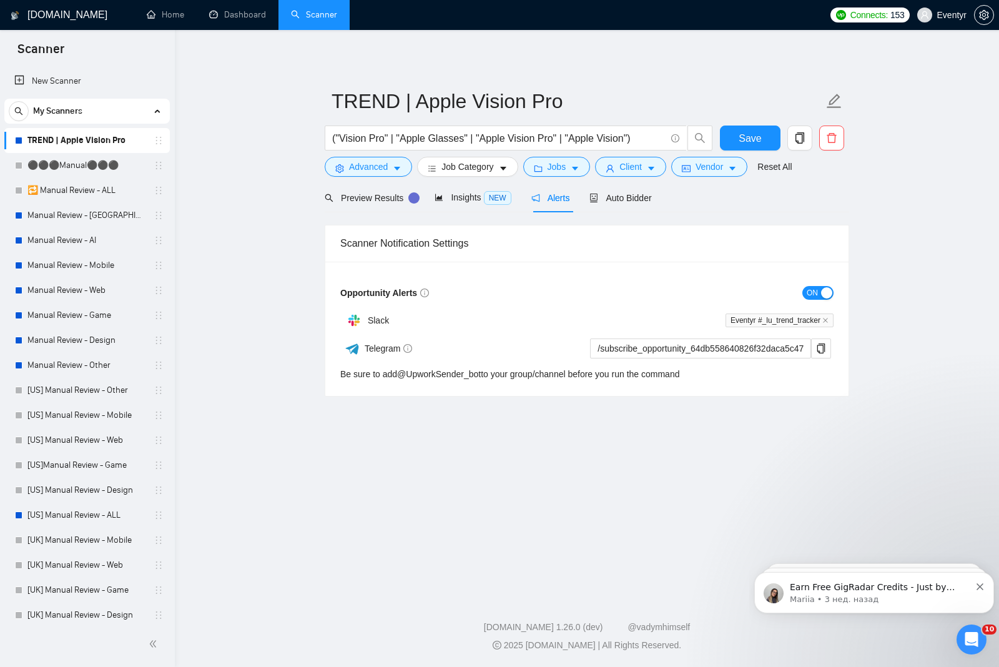
click at [816, 289] on span "ON" at bounding box center [812, 293] width 11 height 14
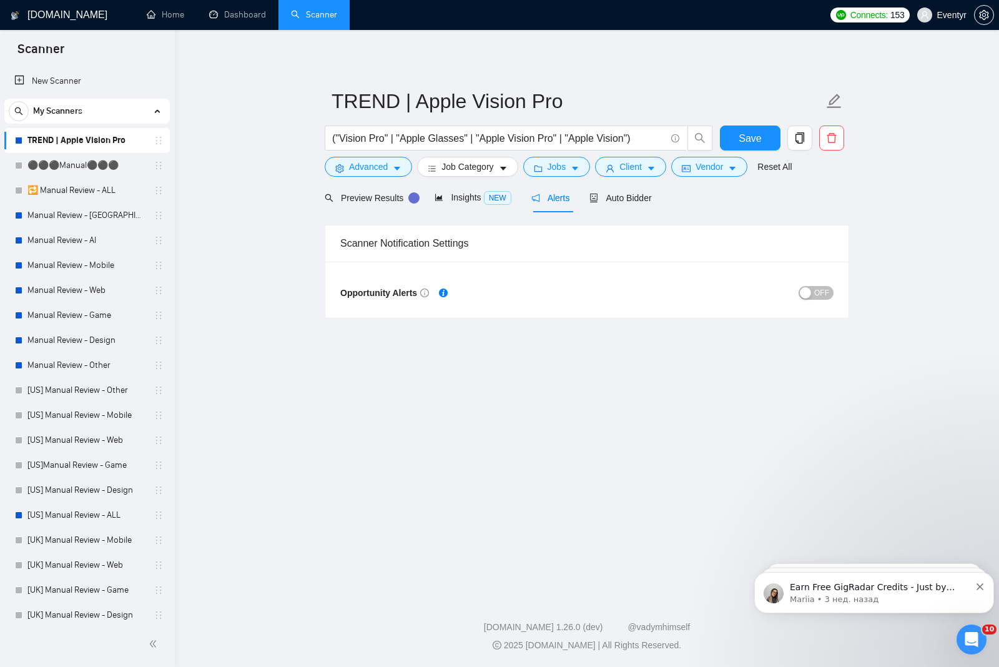
click at [748, 134] on span "Save" at bounding box center [750, 139] width 22 height 16
click at [984, 585] on button "Dismiss notification" at bounding box center [981, 585] width 8 height 10
click at [983, 586] on icon "Dismiss notification" at bounding box center [980, 586] width 7 height 7
